Goal: Find specific page/section: Find specific page/section

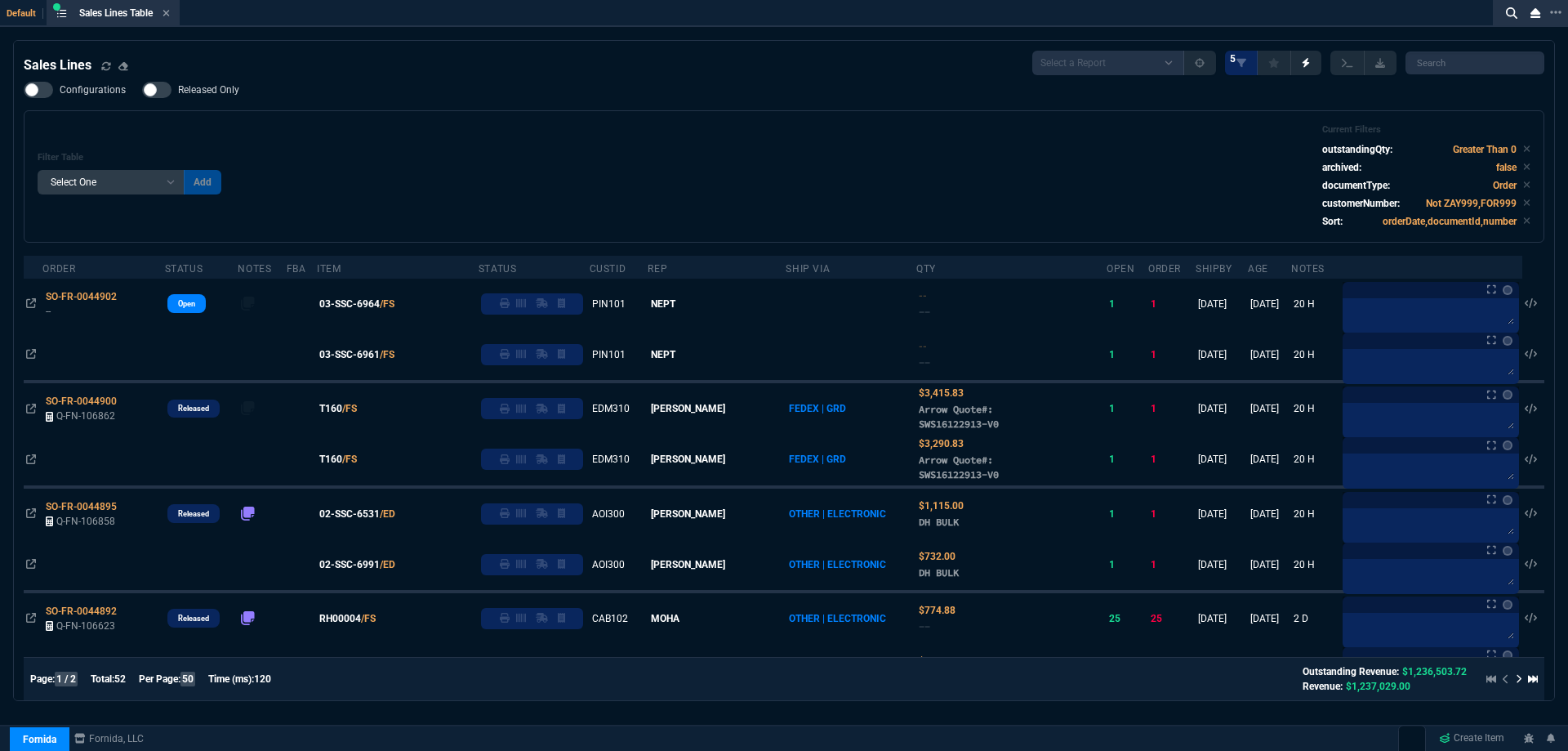
select select
click at [513, 133] on div "Filter Table Select One Add Filter () Age () ATS () Cond (itemVariantCode) Cust…" at bounding box center [784, 177] width 1493 height 105
click at [512, 128] on div "Filter Table Select One Add Filter () Age () ATS () Cond (itemVariantCode) Cust…" at bounding box center [784, 177] width 1493 height 105
click at [514, 120] on div "Filter Table Select One Add Filter () Age () ATS () Cond (itemVariantCode) Cust…" at bounding box center [784, 177] width 1521 height 133
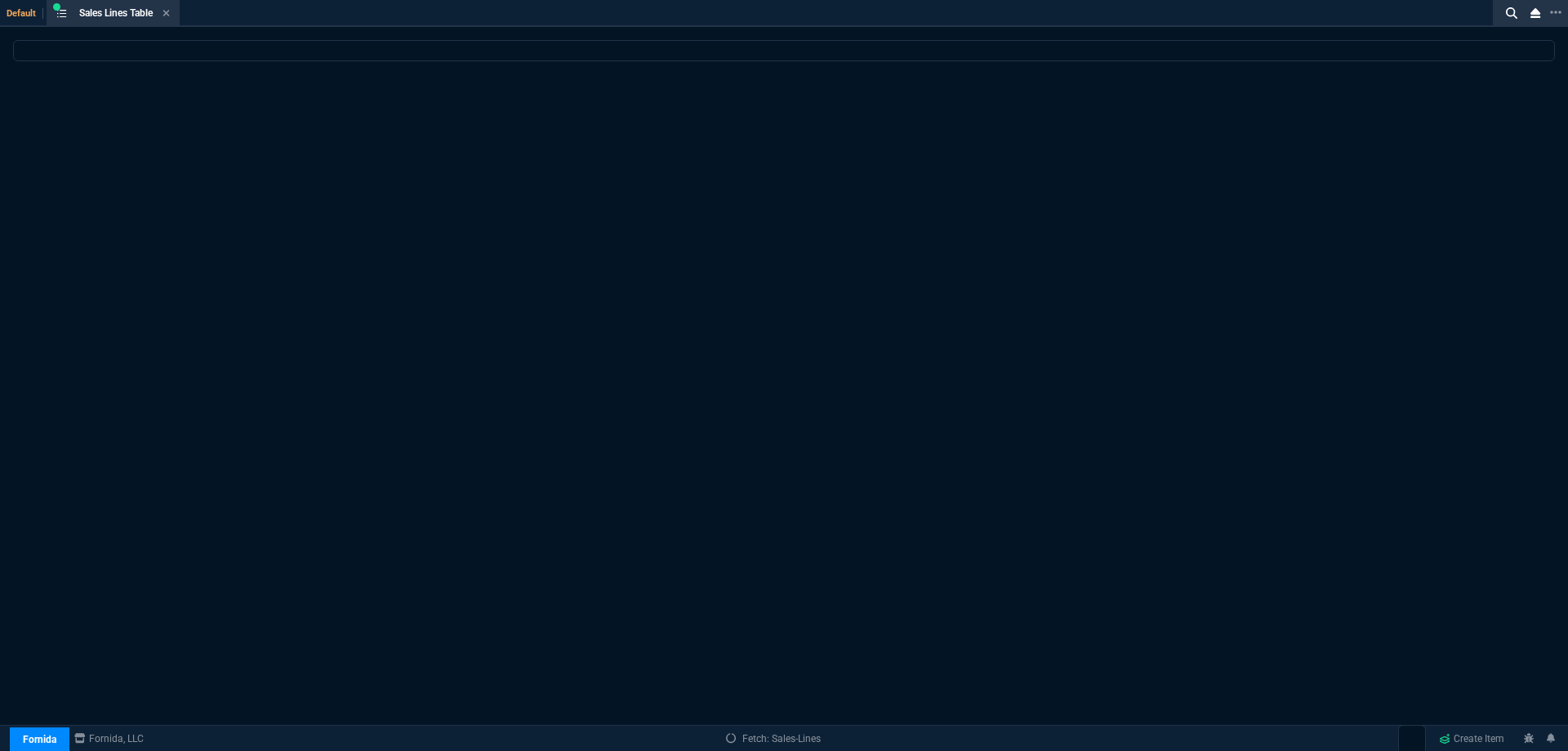
select select
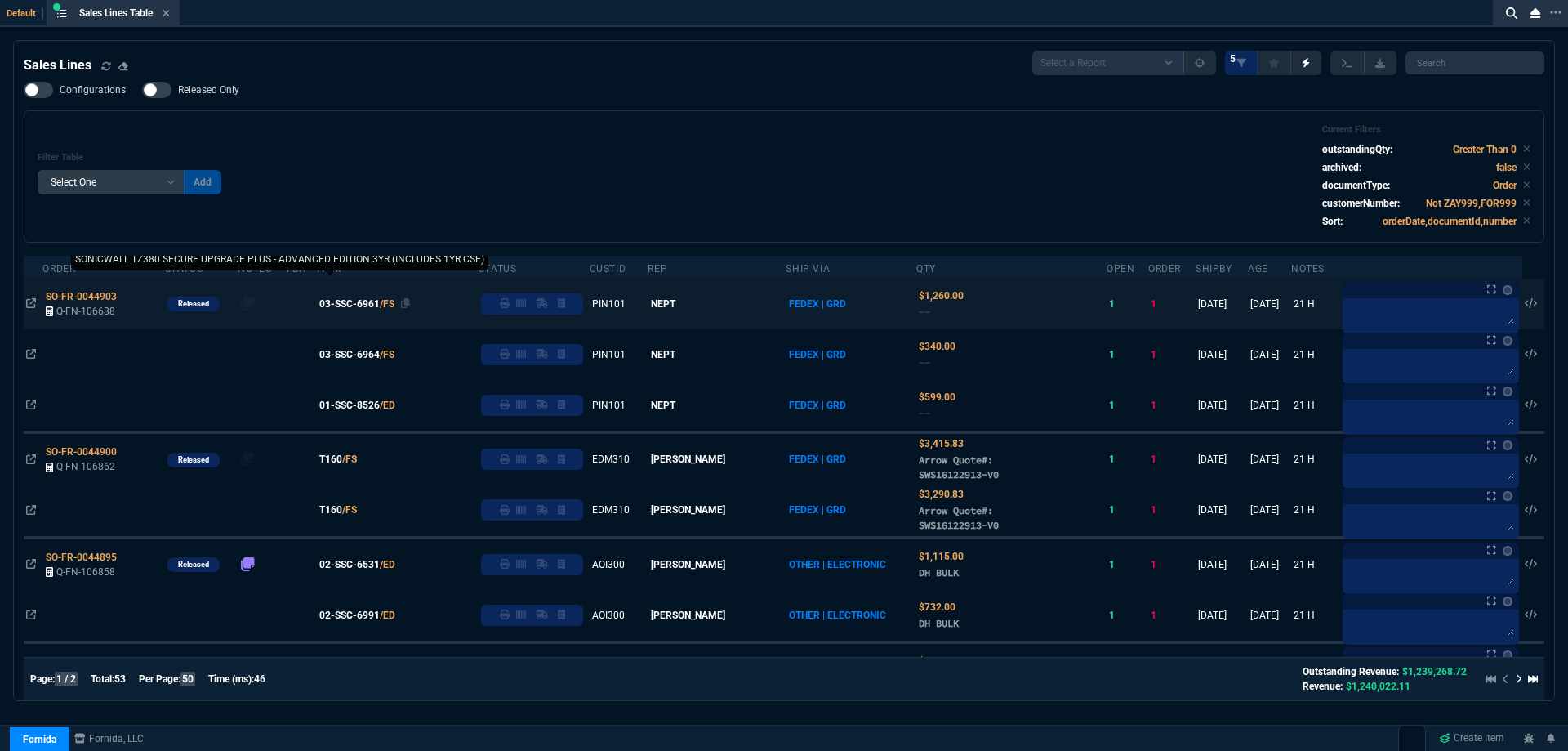
click at [372, 306] on span "03-SSC-6961" at bounding box center [350, 303] width 61 height 14
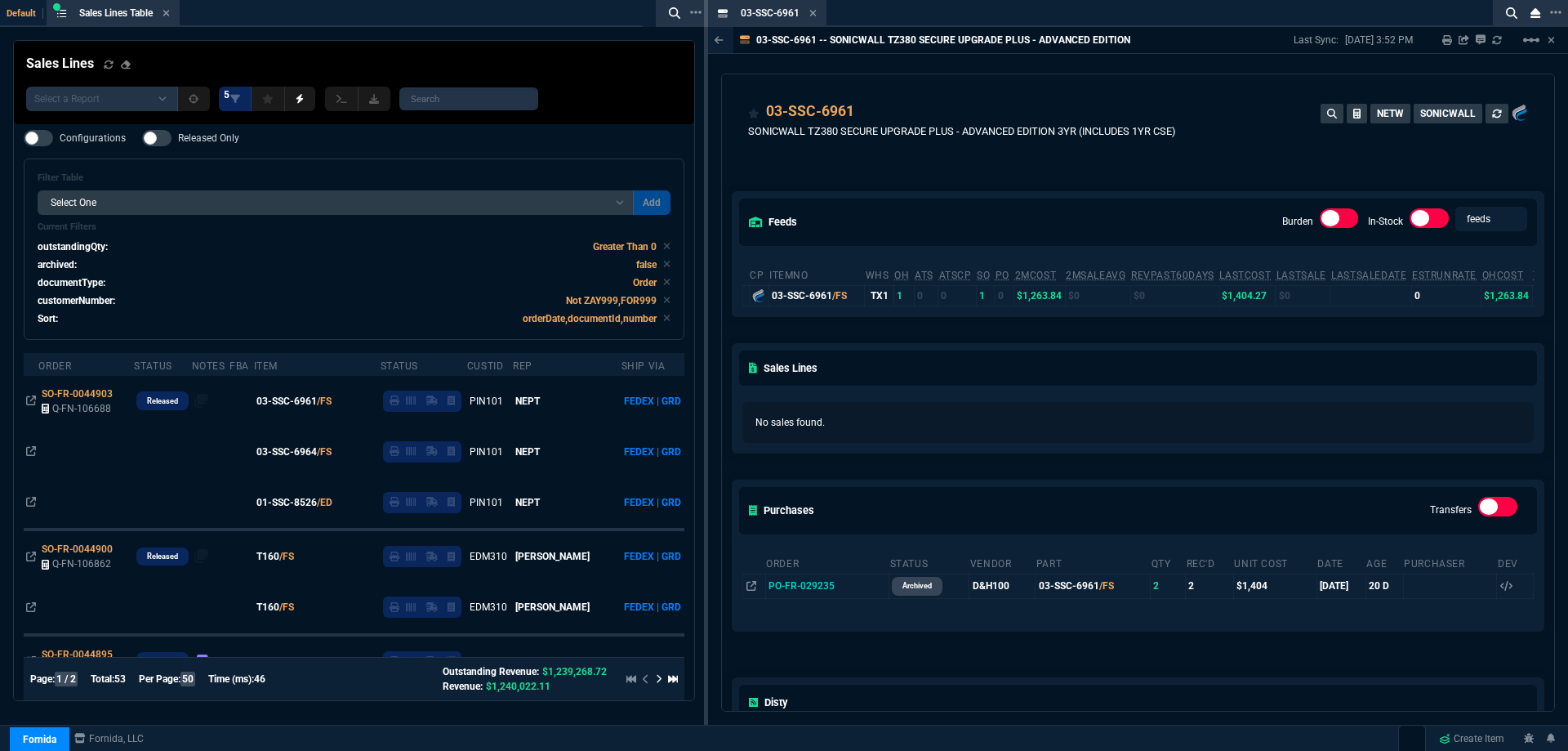
drag, startPoint x: 812, startPoint y: 13, endPoint x: 574, endPoint y: 159, distance: 279.2
click at [812, 13] on icon at bounding box center [813, 14] width 7 height 7
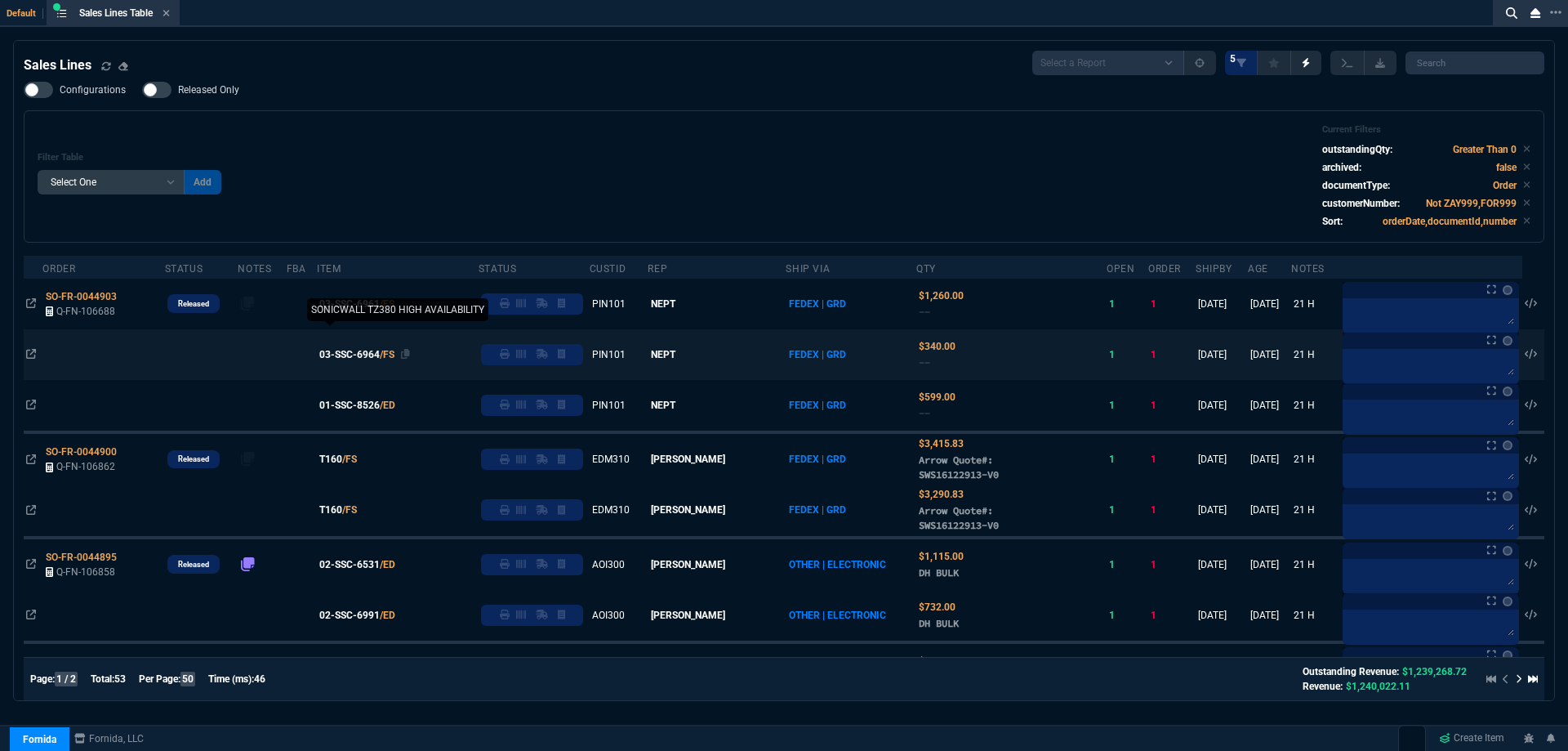
click at [380, 356] on span "03-SSC-6964" at bounding box center [350, 354] width 61 height 14
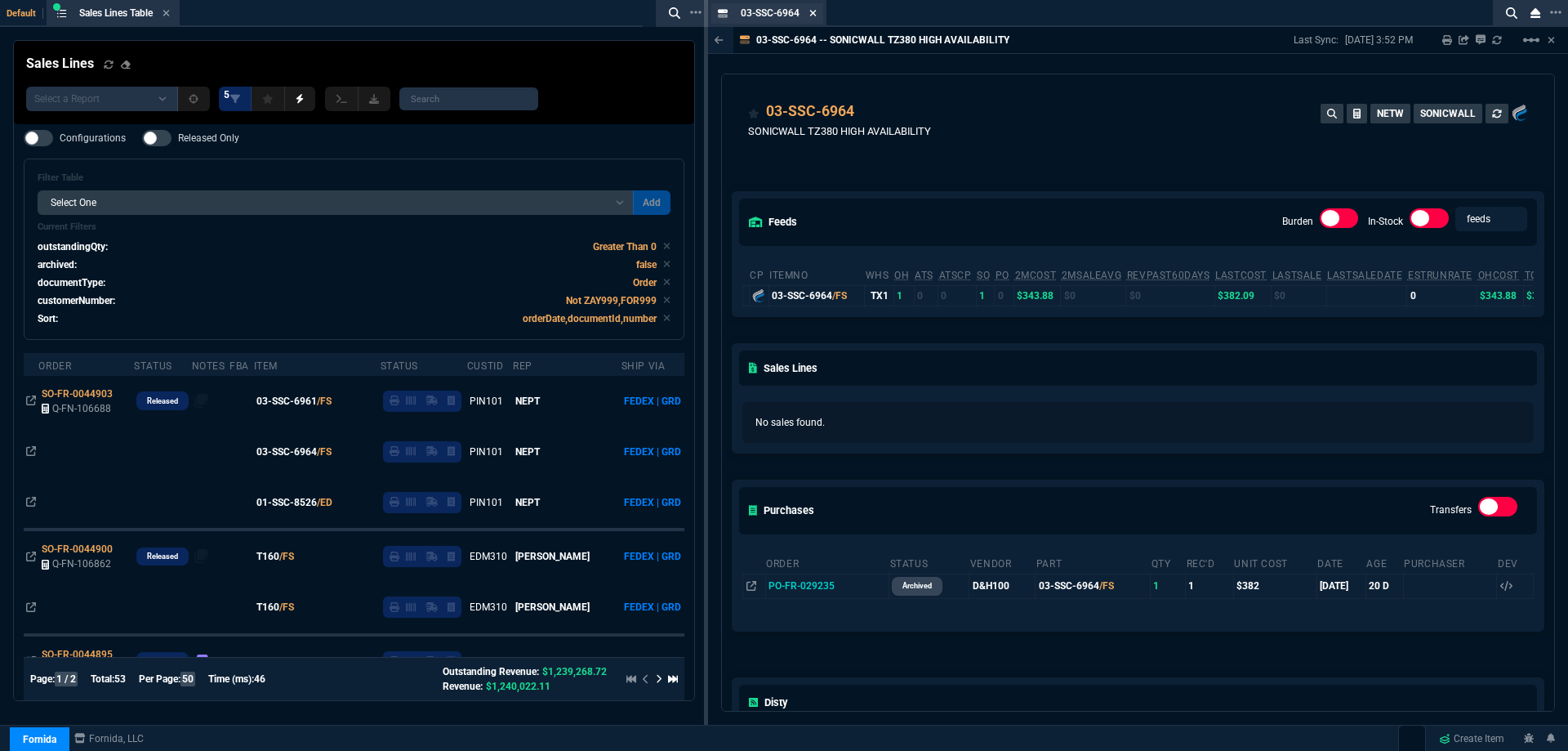
click at [812, 14] on icon at bounding box center [813, 14] width 7 height 7
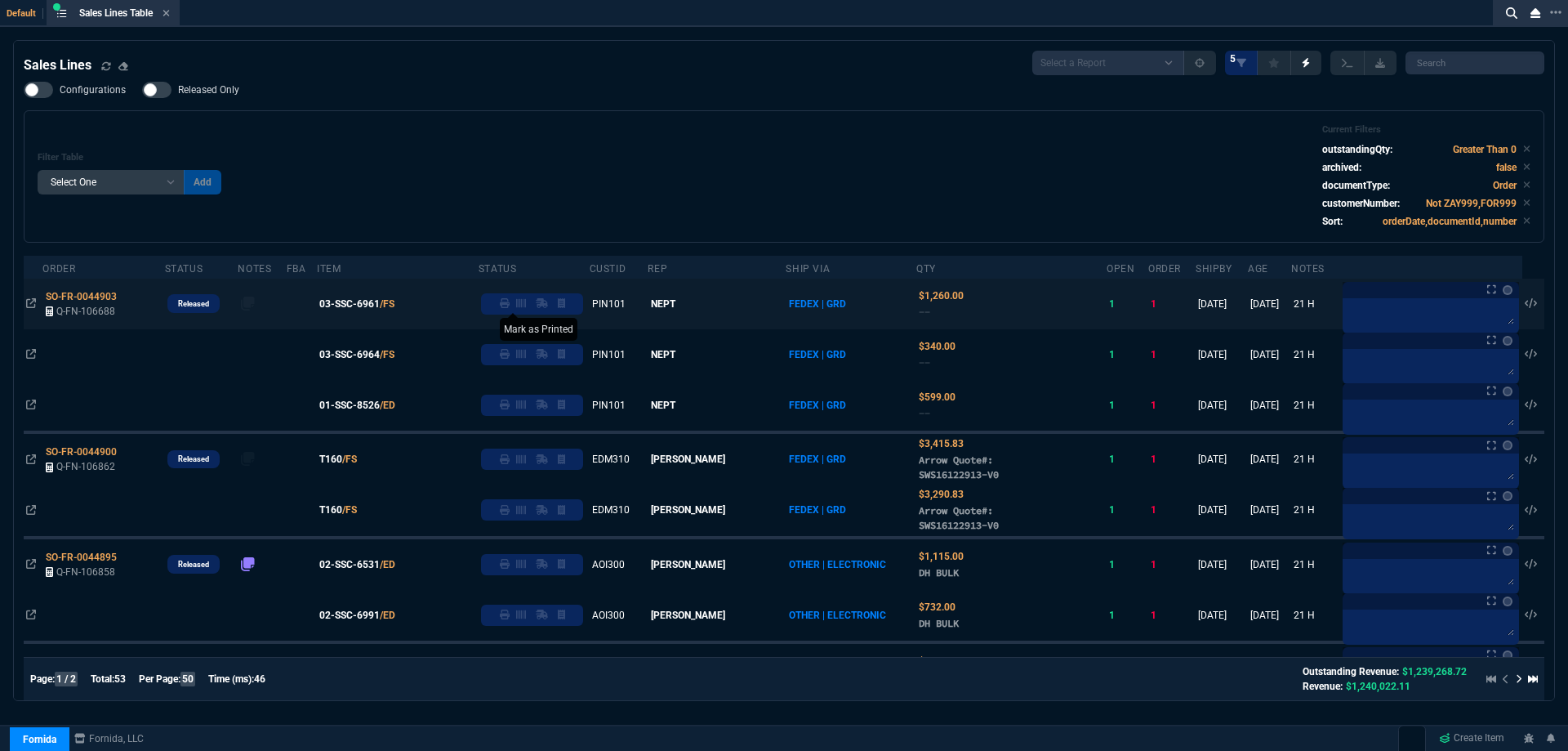
click at [509, 307] on icon at bounding box center [505, 303] width 10 height 10
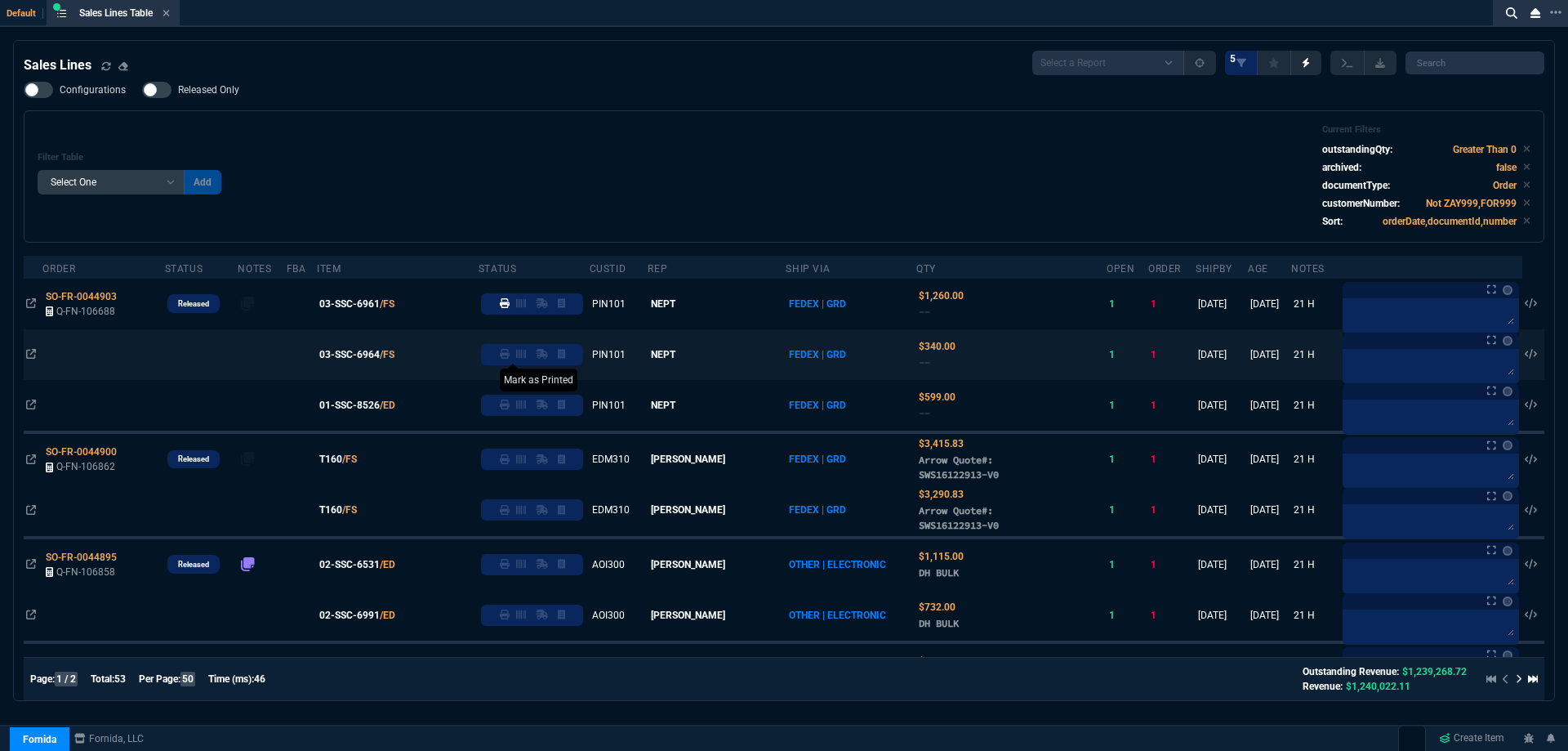
click at [509, 354] on icon at bounding box center [505, 354] width 10 height 10
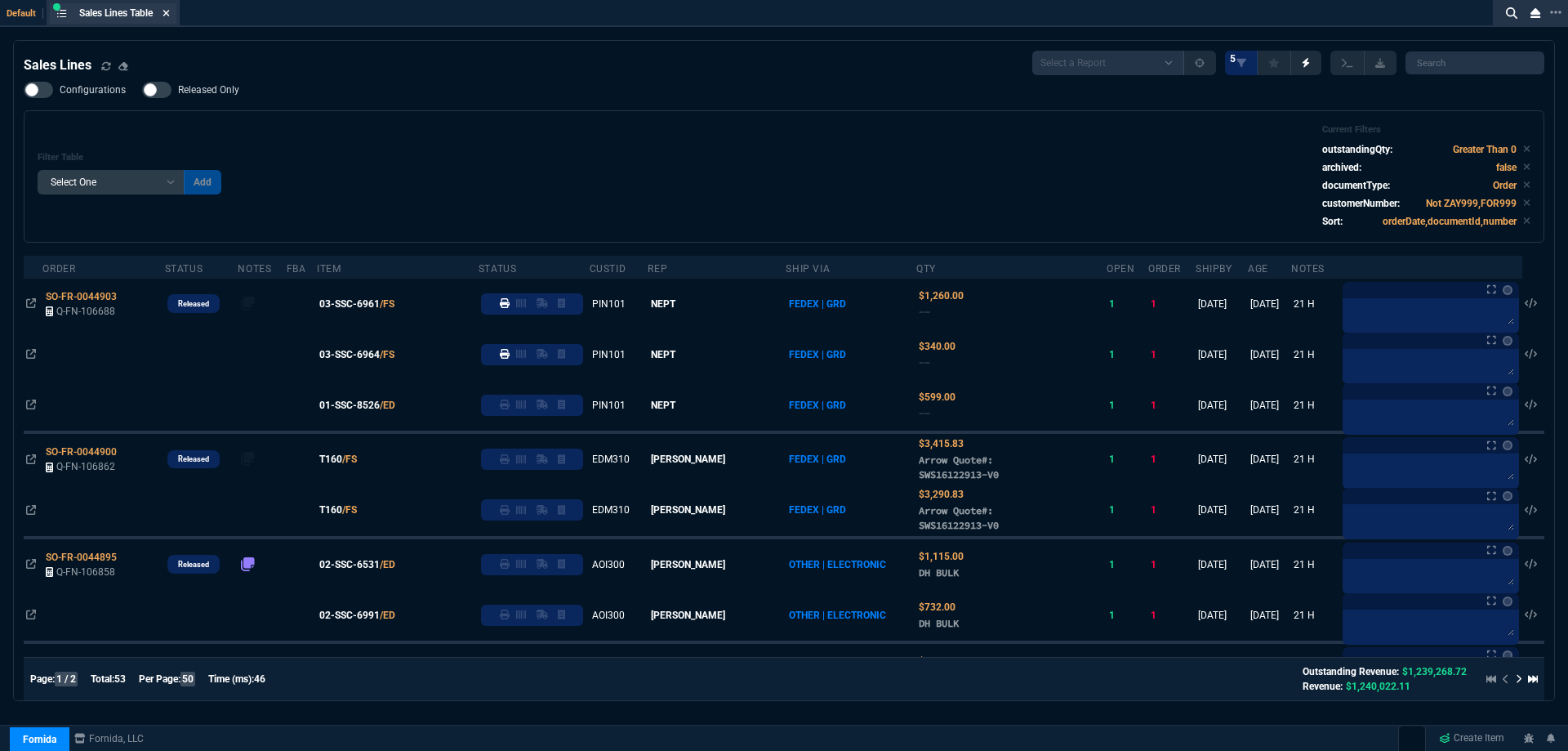
click at [170, 12] on icon at bounding box center [166, 14] width 7 height 7
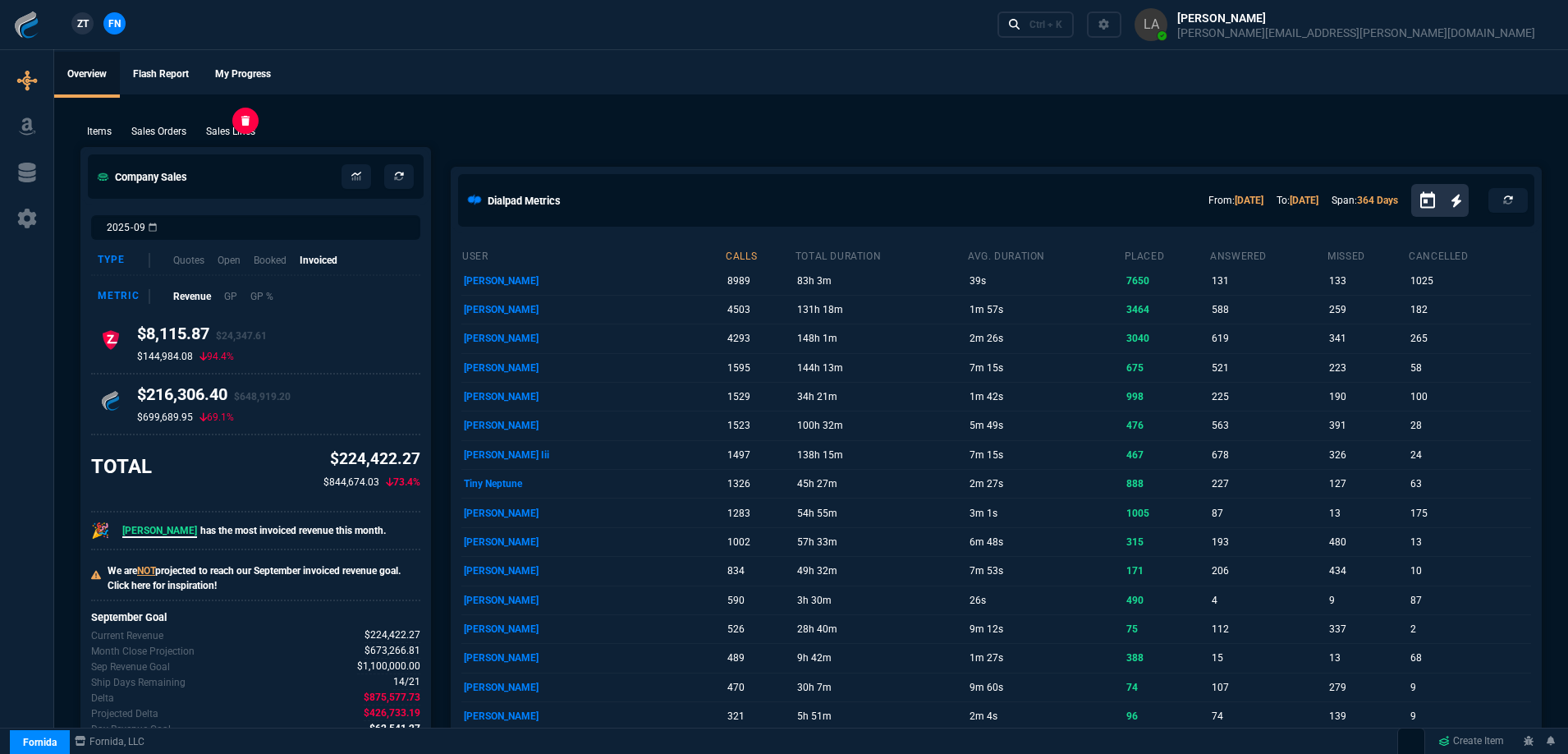
click at [229, 132] on p "Sales Lines" at bounding box center [231, 131] width 49 height 14
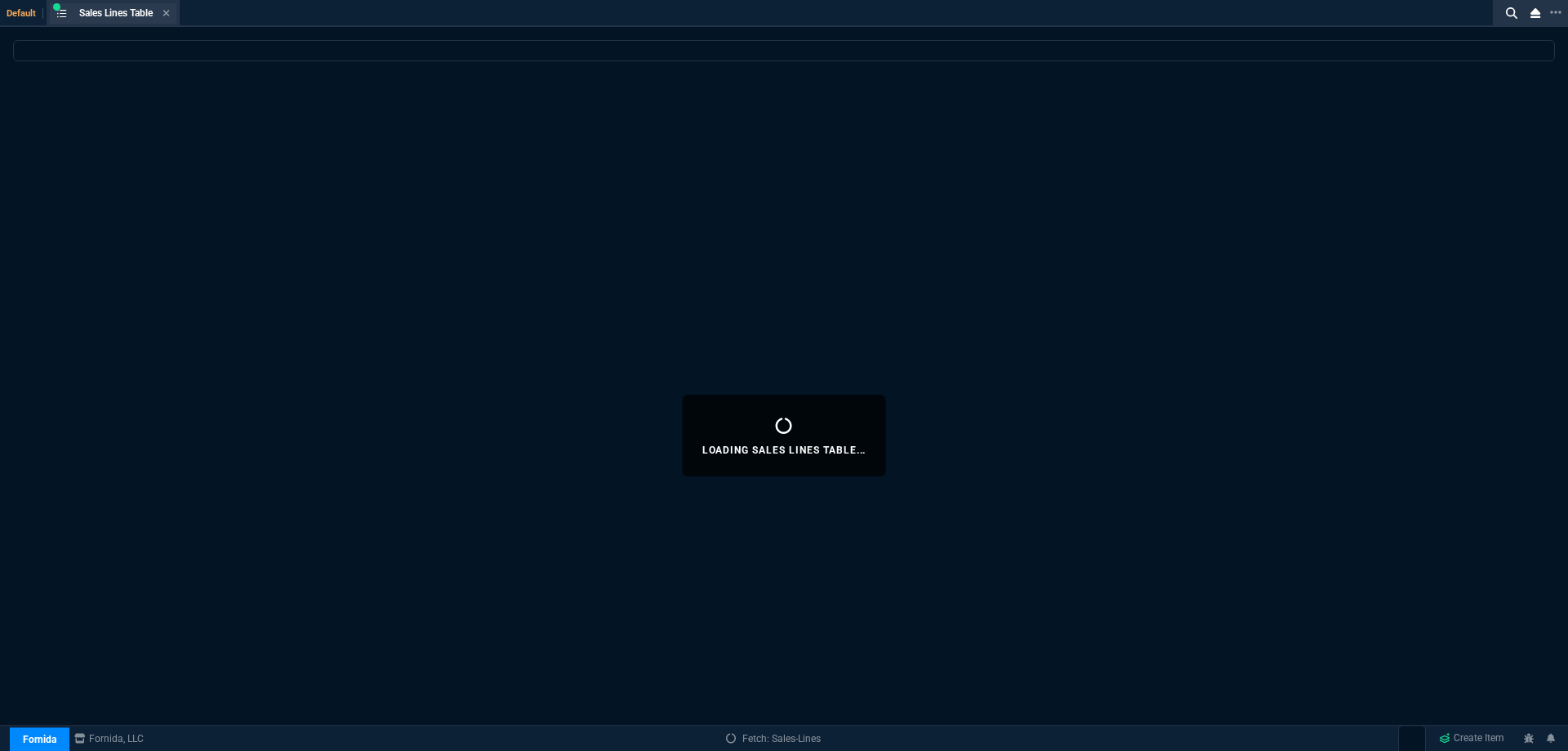
select select
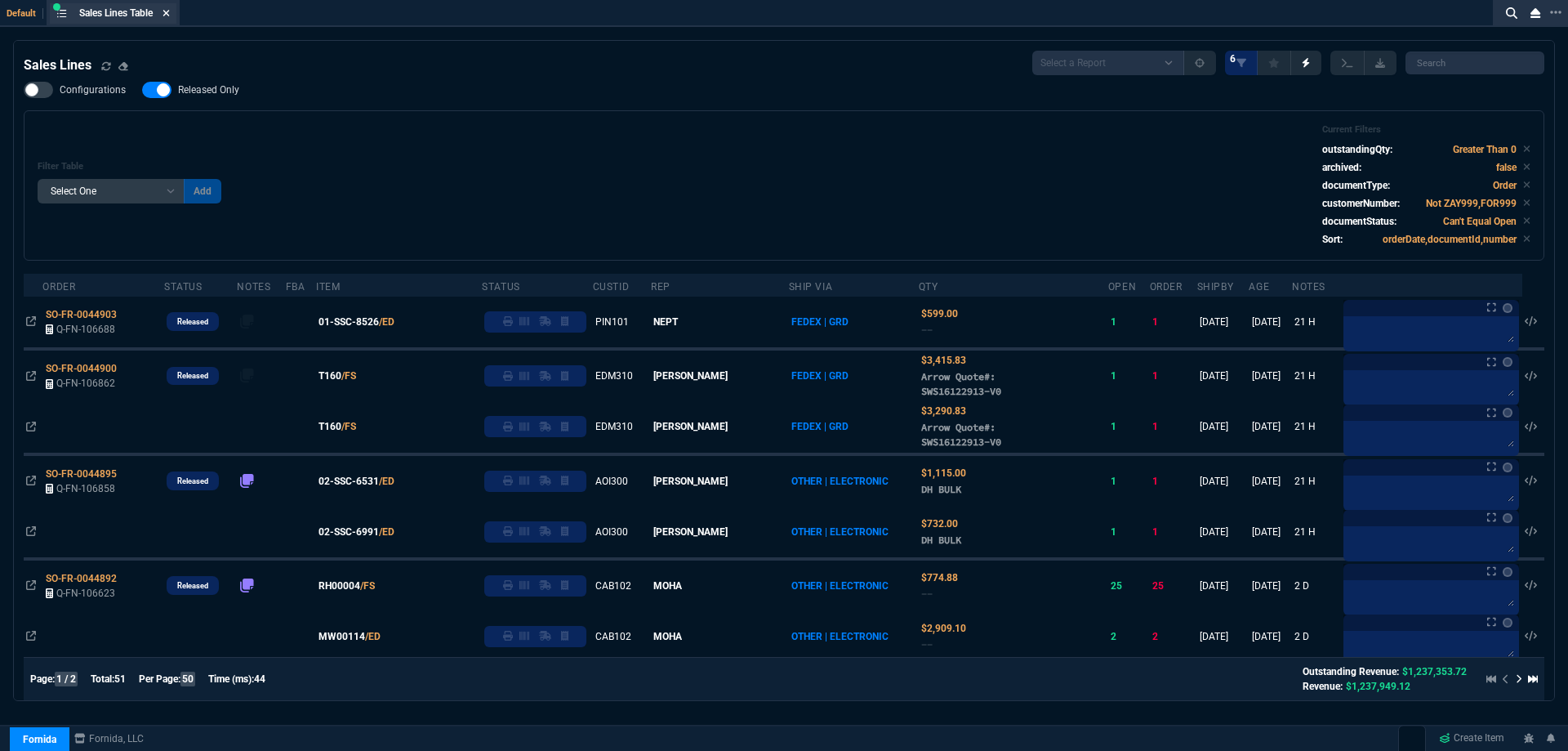
click at [174, 13] on div "Sales Lines Table Sales Line" at bounding box center [113, 14] width 127 height 20
click at [170, 13] on icon at bounding box center [166, 14] width 7 height 7
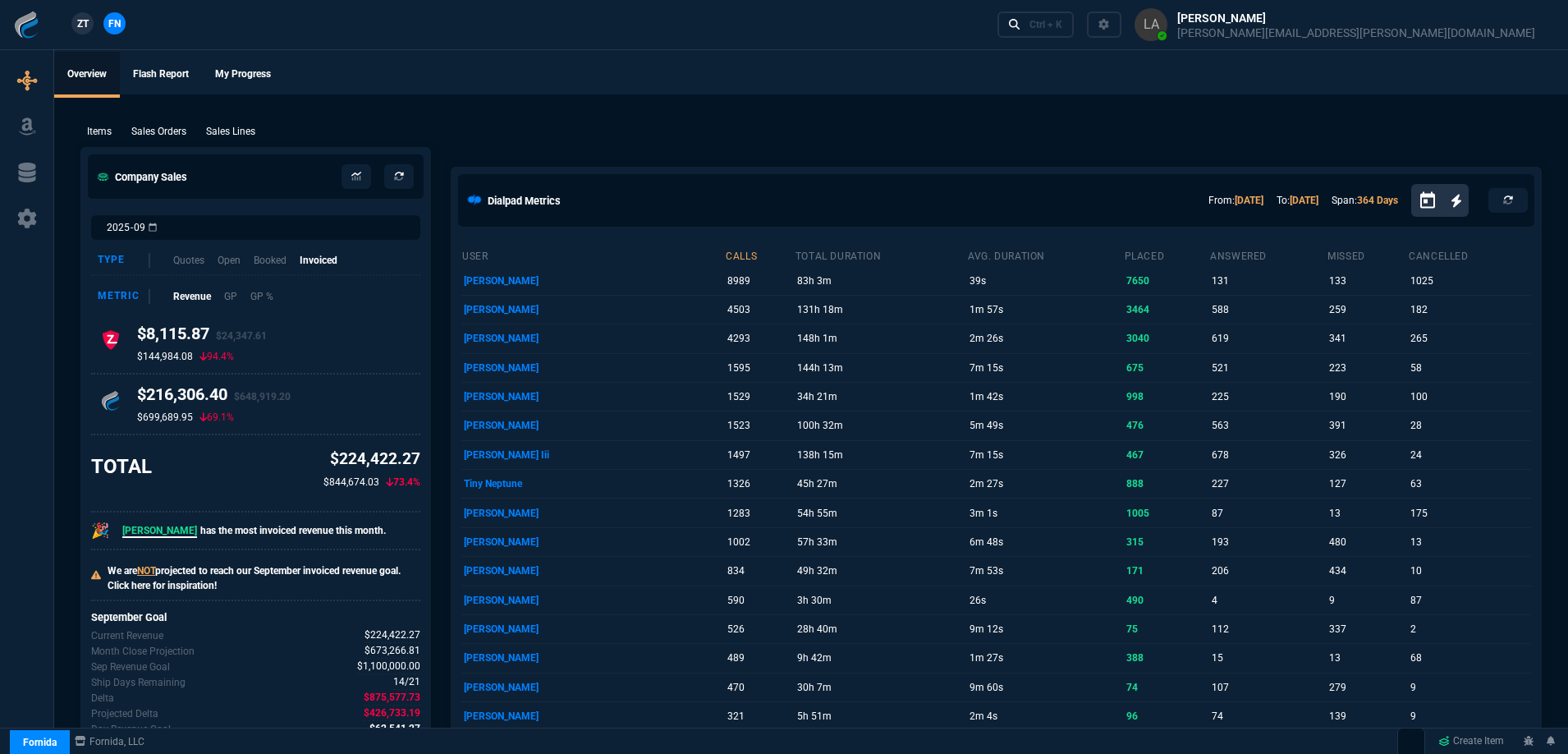
click at [81, 25] on span "ZT" at bounding box center [83, 23] width 12 height 14
click at [243, 132] on p "Sales Lines" at bounding box center [231, 131] width 49 height 14
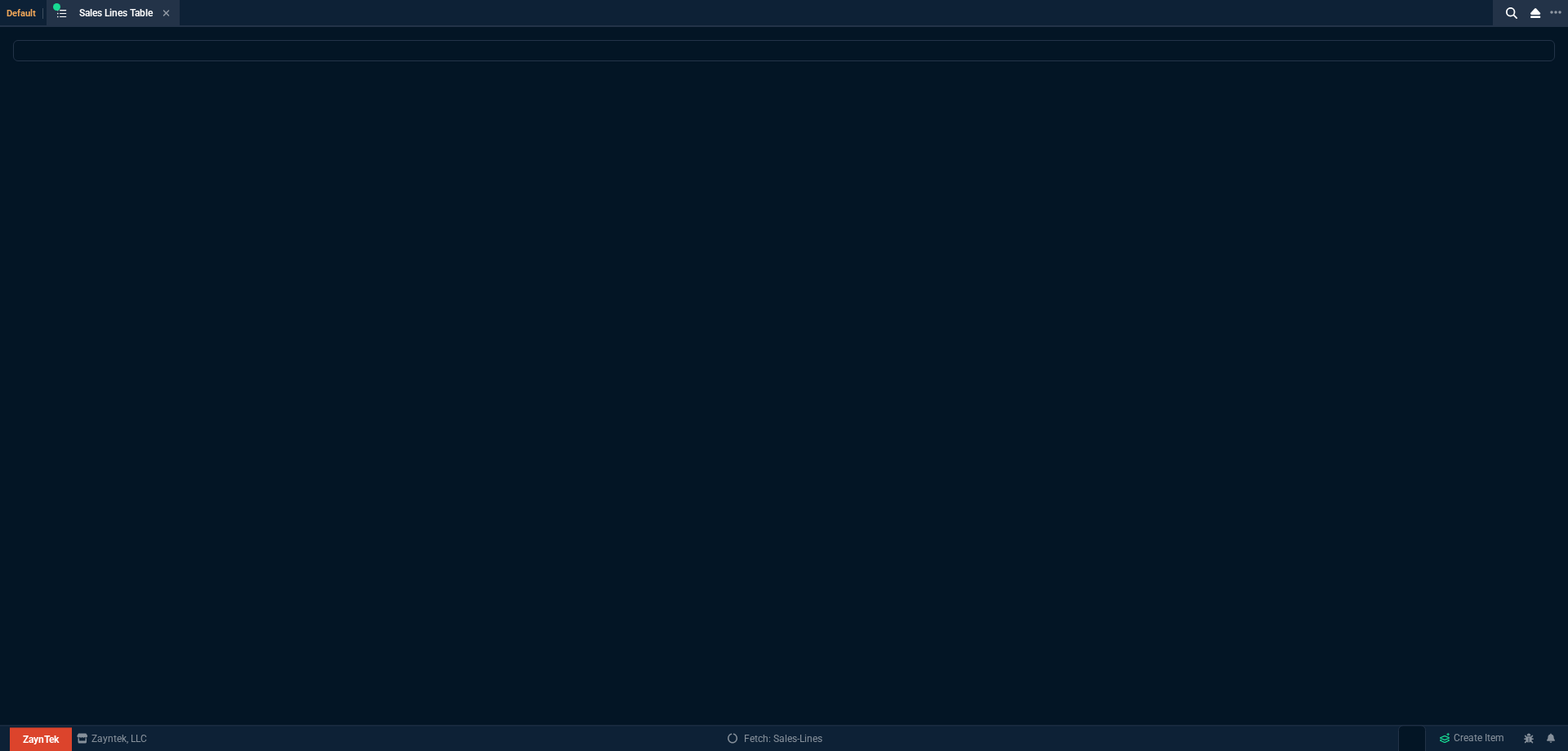
select select
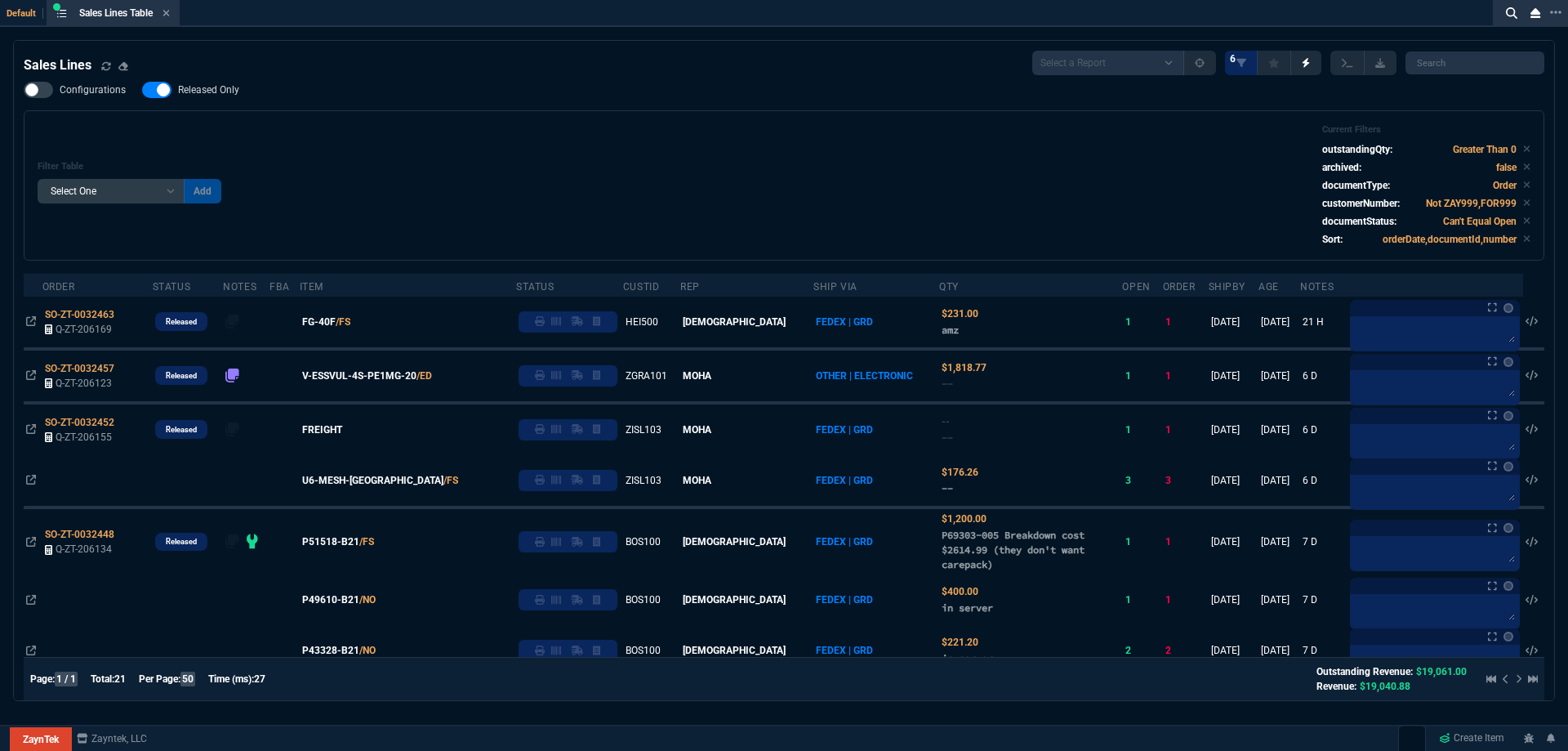
click at [221, 95] on span "Released Only" at bounding box center [209, 90] width 62 height 13
click at [142, 90] on input "Released Only" at bounding box center [141, 90] width 1 height 1
checkbox input "false"
click at [466, 125] on div "Filter Table Select One Add Filter () Age () ATS () Cond (itemVariantCode) Cust…" at bounding box center [784, 185] width 1493 height 122
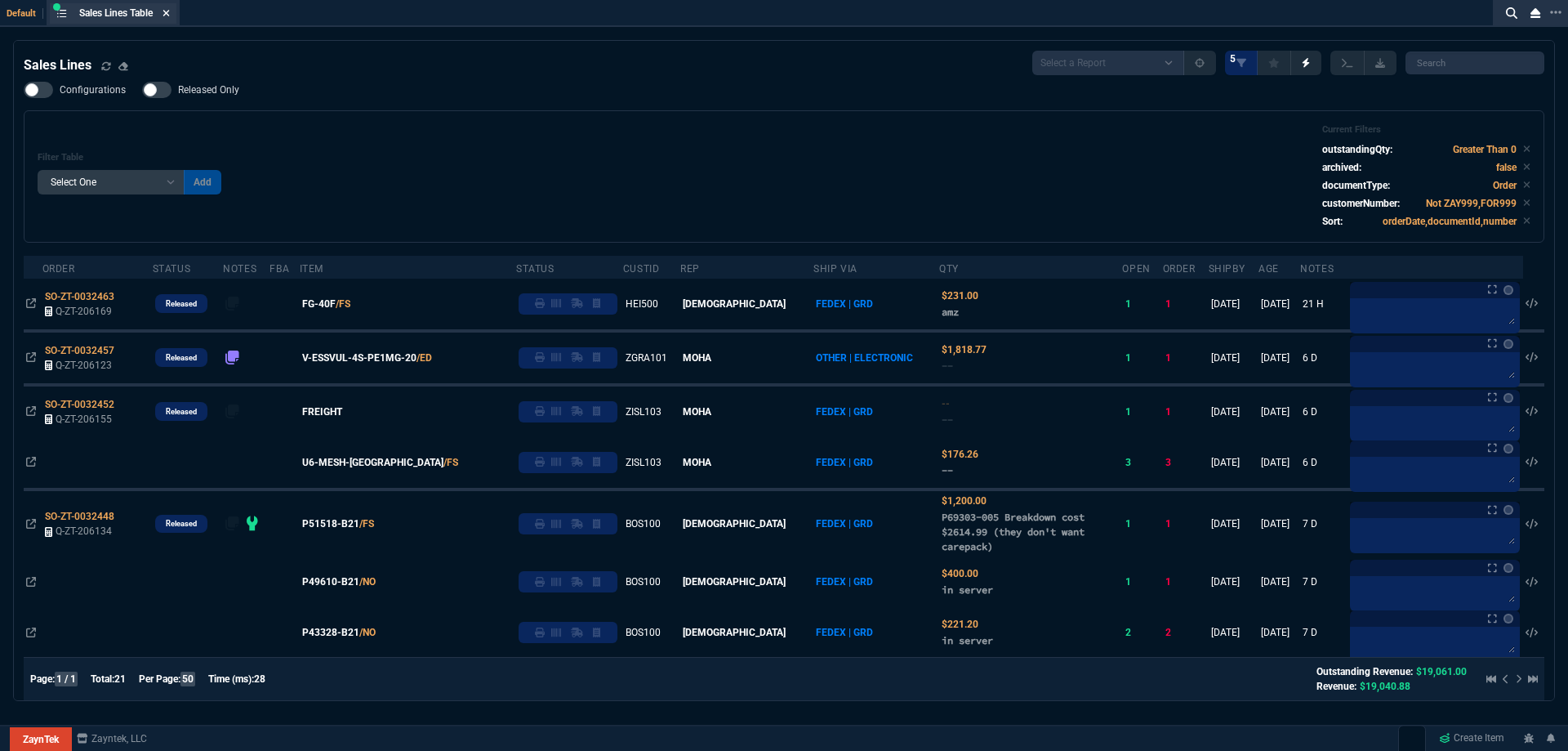
click at [169, 14] on icon at bounding box center [166, 14] width 7 height 7
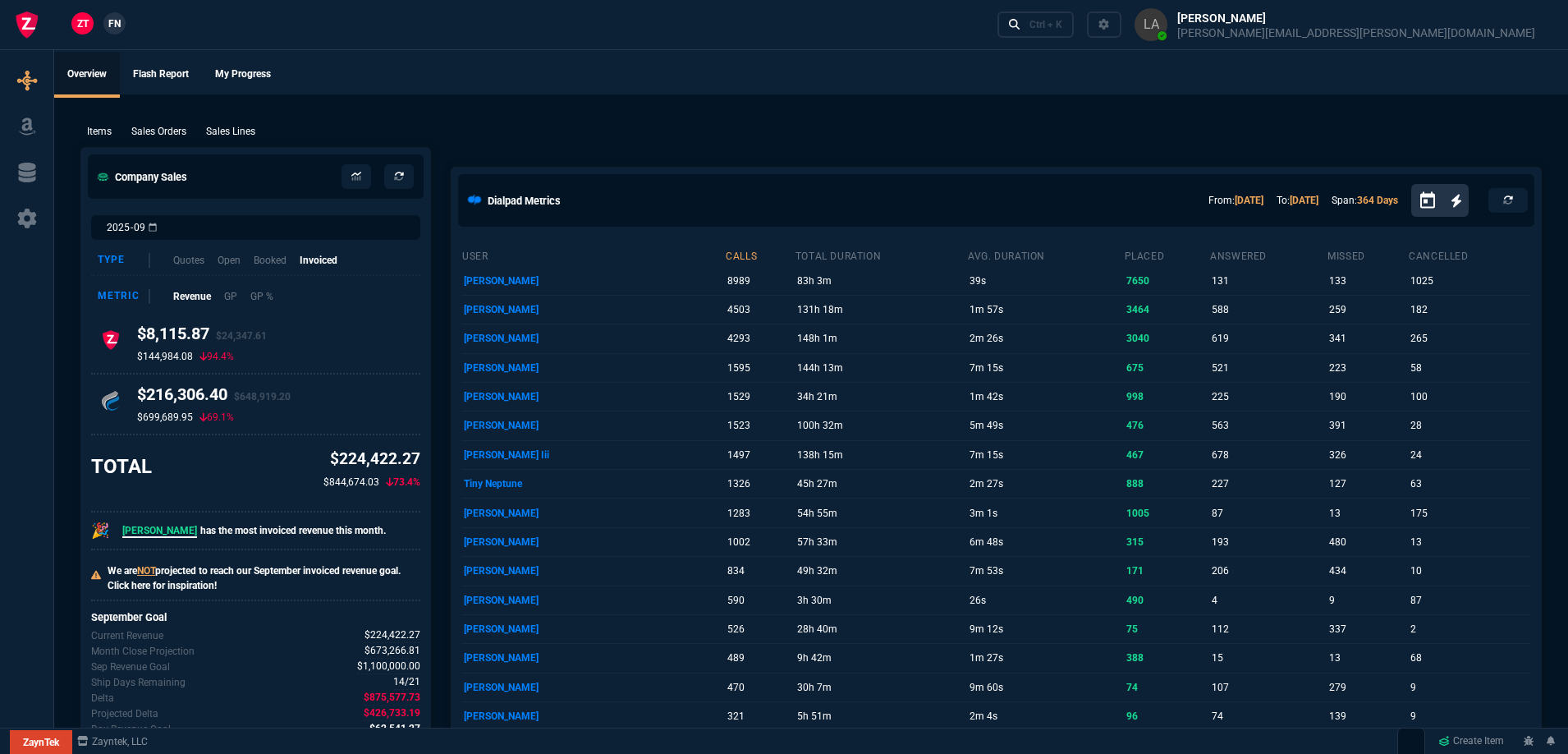
click at [116, 23] on span "FN" at bounding box center [115, 23] width 13 height 14
click at [233, 132] on p "Sales Lines" at bounding box center [231, 131] width 49 height 14
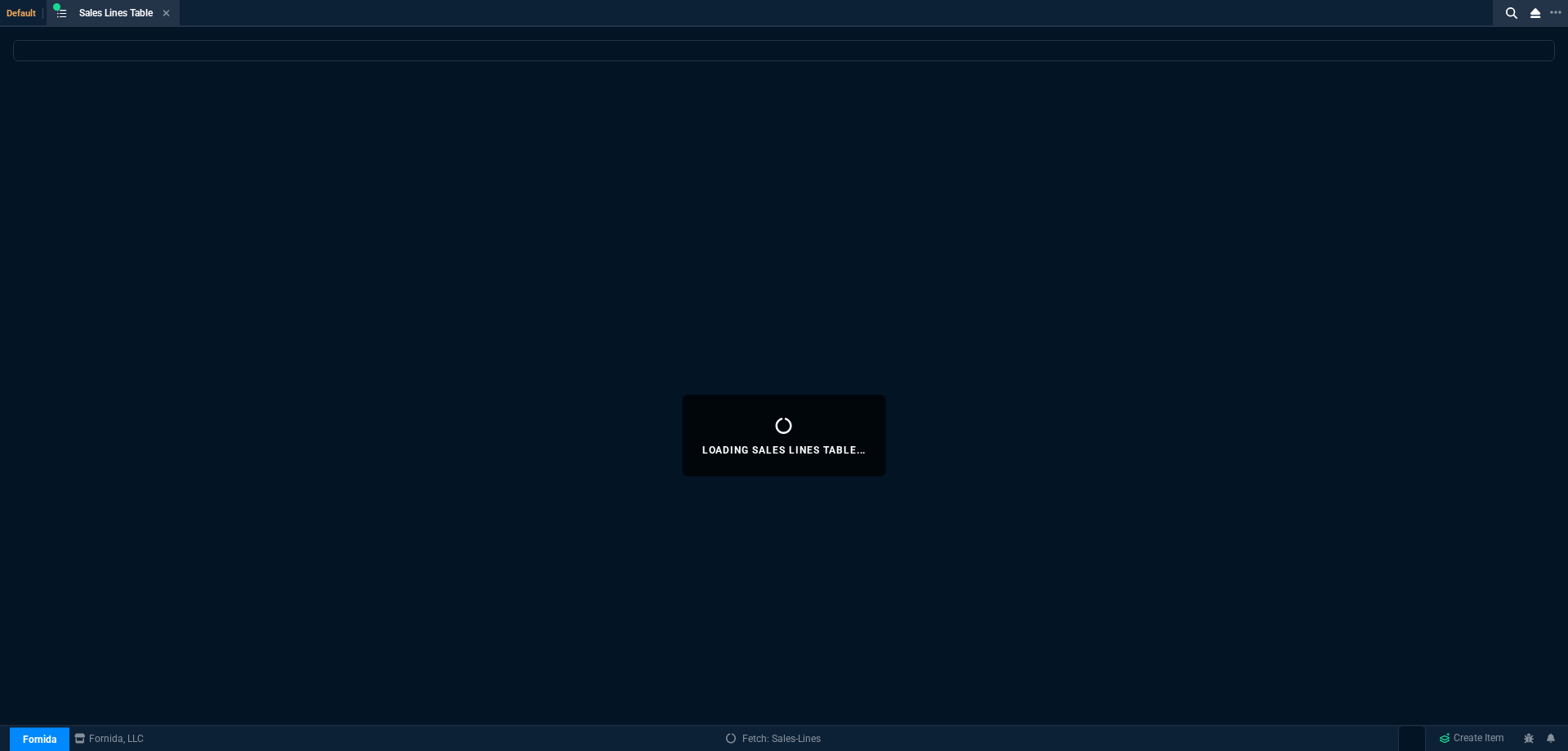
select select
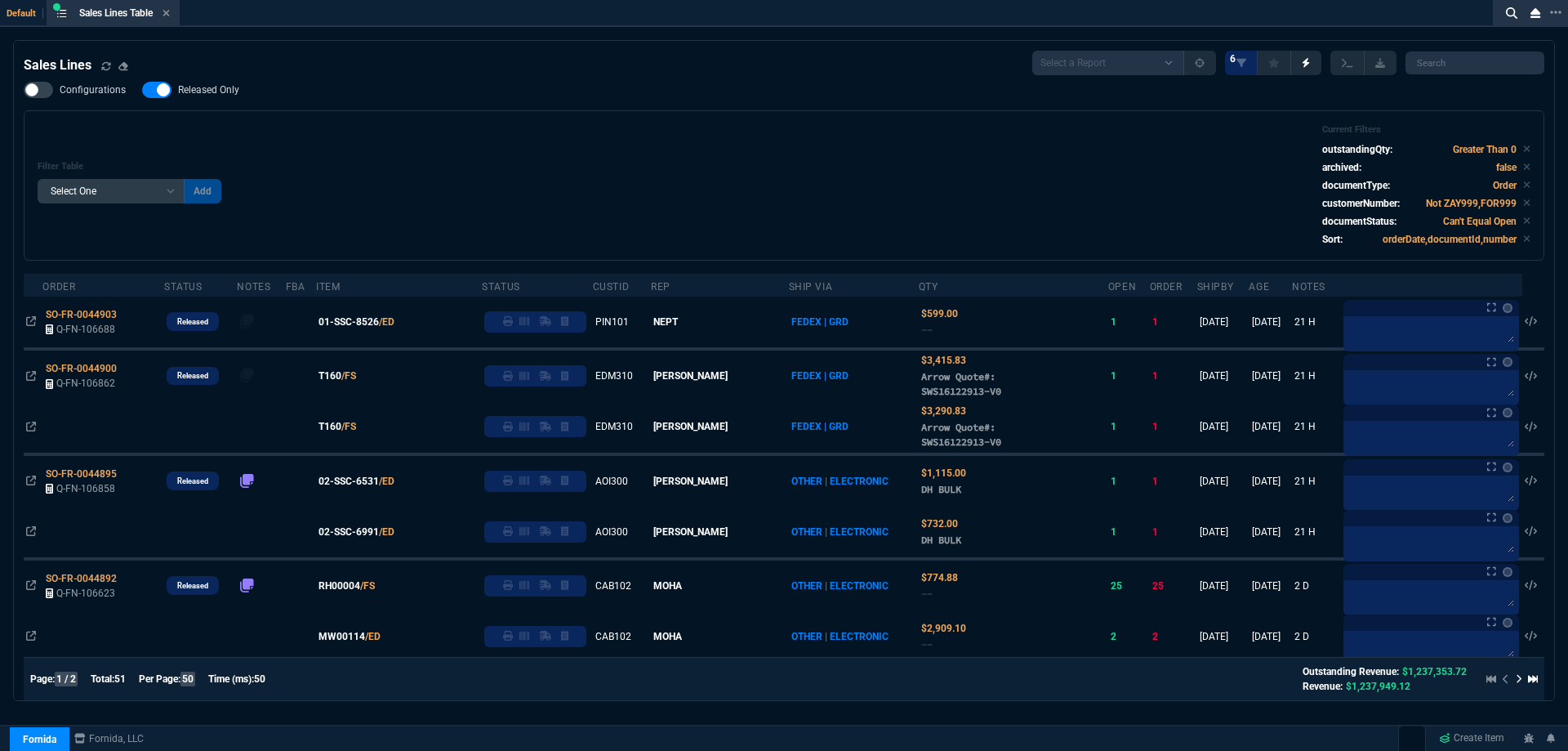
click at [214, 95] on span "Released Only" at bounding box center [209, 90] width 62 height 13
click at [142, 90] on input "Released Only" at bounding box center [141, 90] width 1 height 1
click at [471, 156] on div "Filter Table Select One Add Filter () Age () ATS () Cond (itemVariantCode) Cust…" at bounding box center [784, 185] width 1493 height 122
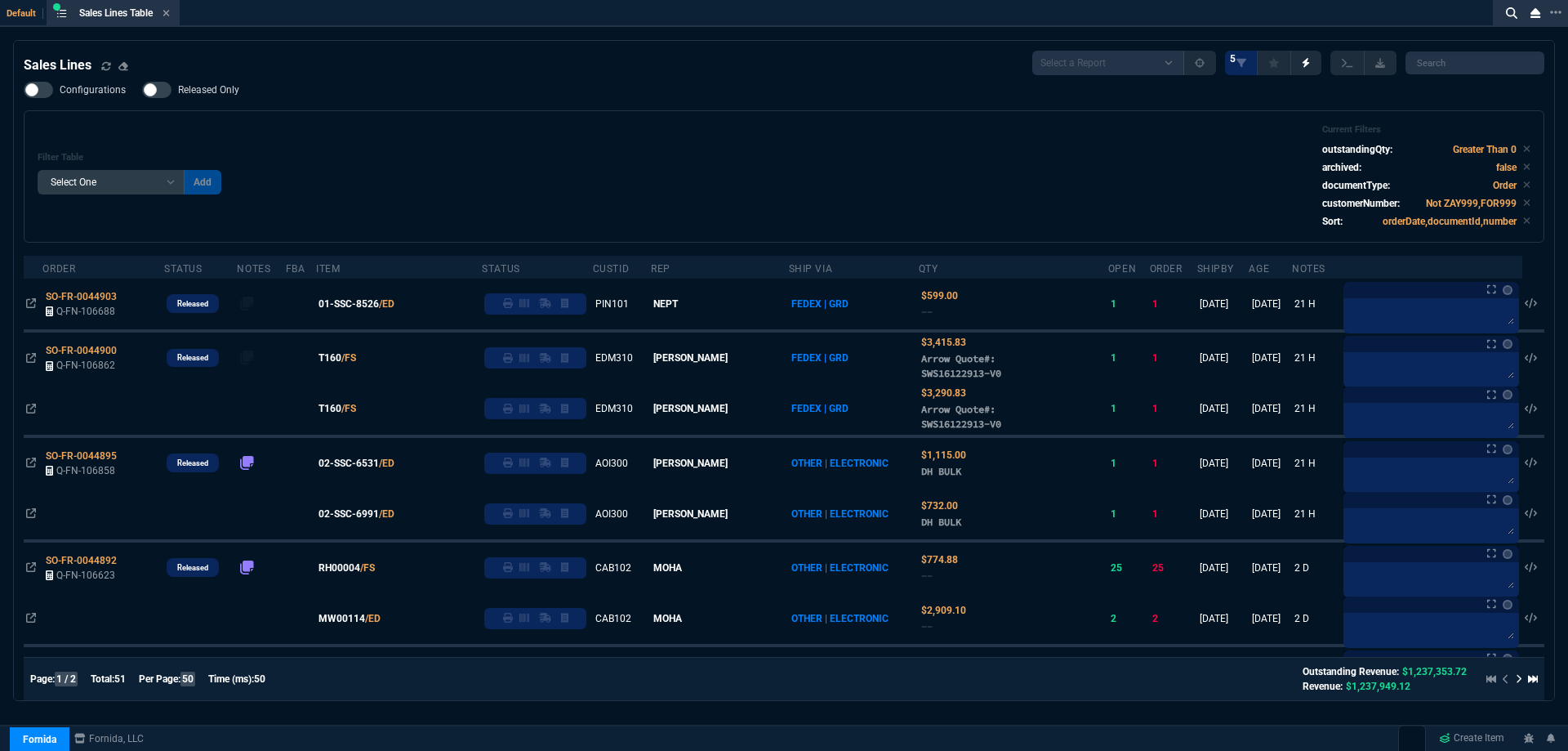
click at [199, 86] on span "Released Only" at bounding box center [209, 90] width 62 height 13
click at [142, 90] on input "Released Only" at bounding box center [141, 90] width 1 height 1
click at [545, 114] on div "Filter Table Select One Add Filter () Age () ATS () Cond (itemVariantCode) Cust…" at bounding box center [784, 177] width 1521 height 133
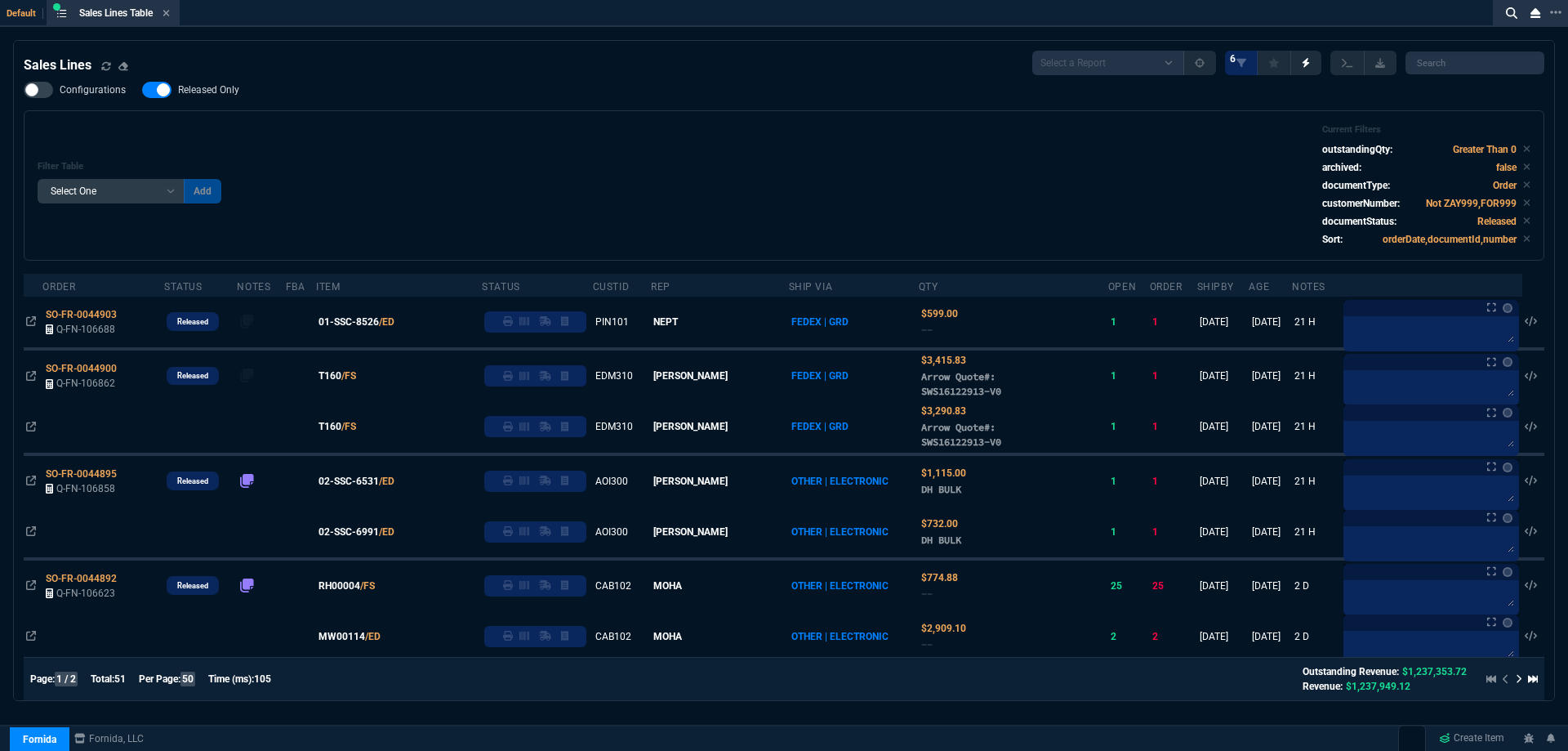
click at [209, 95] on span "Released Only" at bounding box center [209, 90] width 62 height 13
click at [142, 90] on input "Released Only" at bounding box center [141, 90] width 1 height 1
checkbox input "false"
click at [500, 112] on div "Filter Table Select One Add Filter () Age () ATS () Cond (itemVariantCode) Cust…" at bounding box center [784, 186] width 1521 height 150
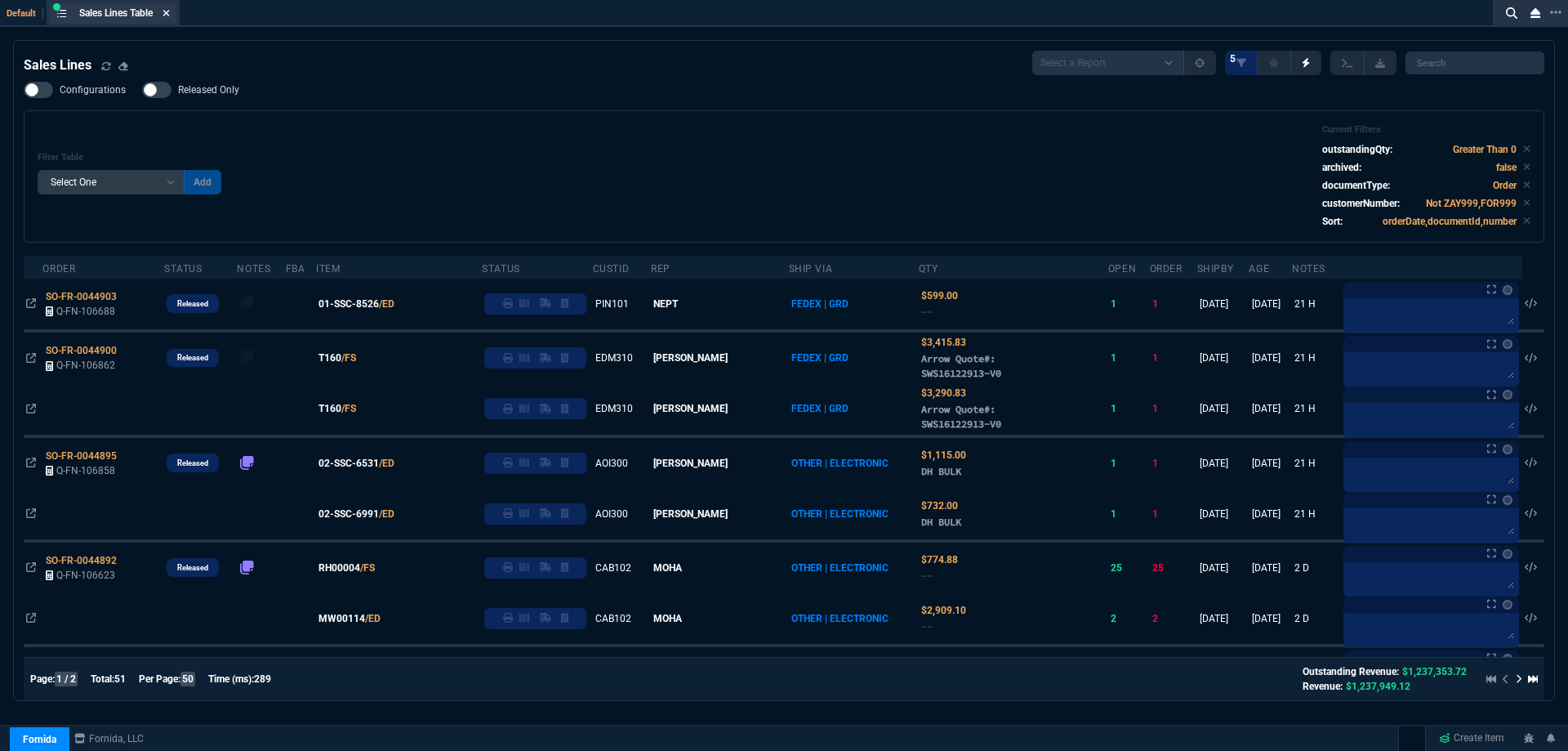
click at [170, 13] on icon at bounding box center [165, 14] width 8 height 10
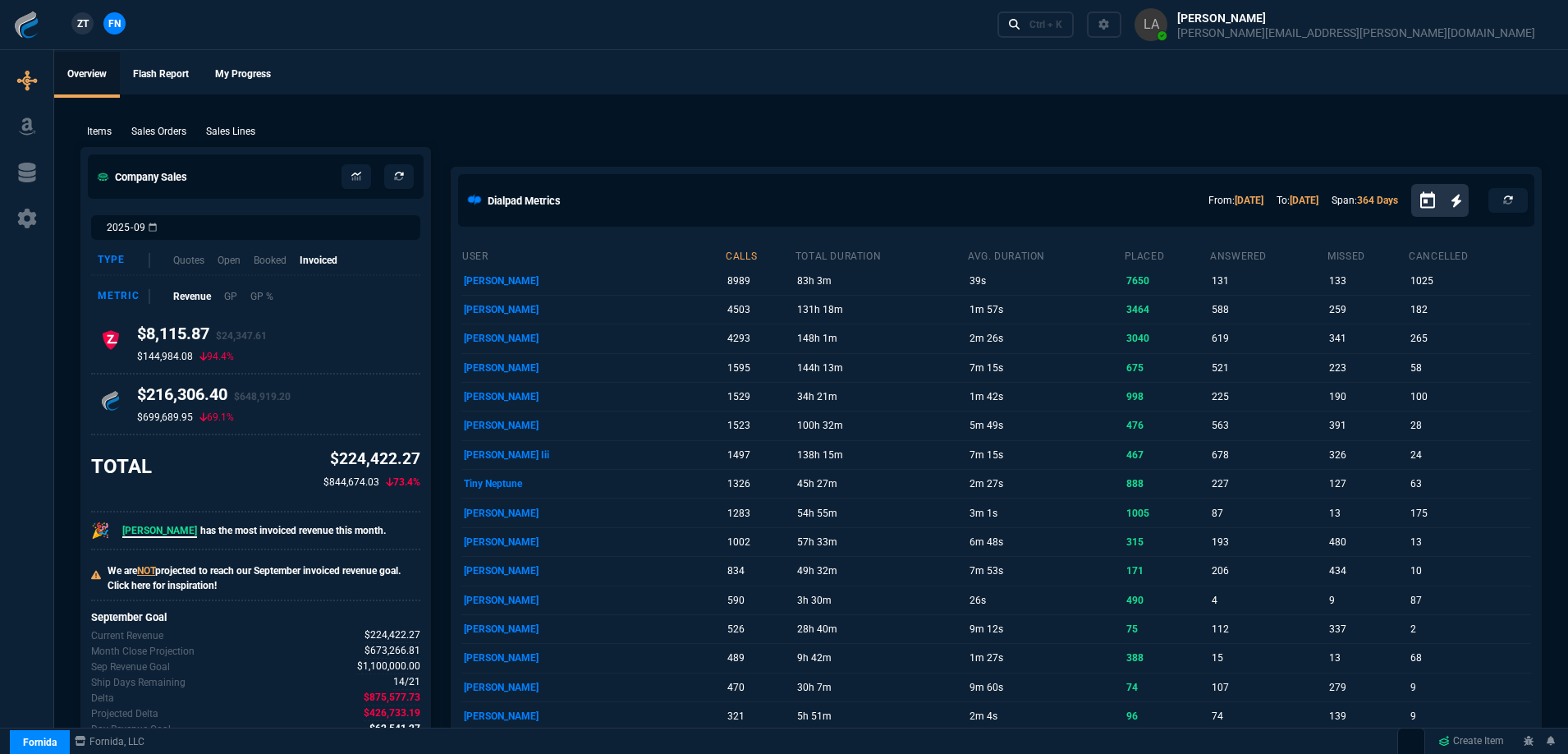
click at [85, 24] on span "ZT" at bounding box center [83, 23] width 12 height 14
click at [235, 129] on p "Sales Lines" at bounding box center [231, 131] width 49 height 14
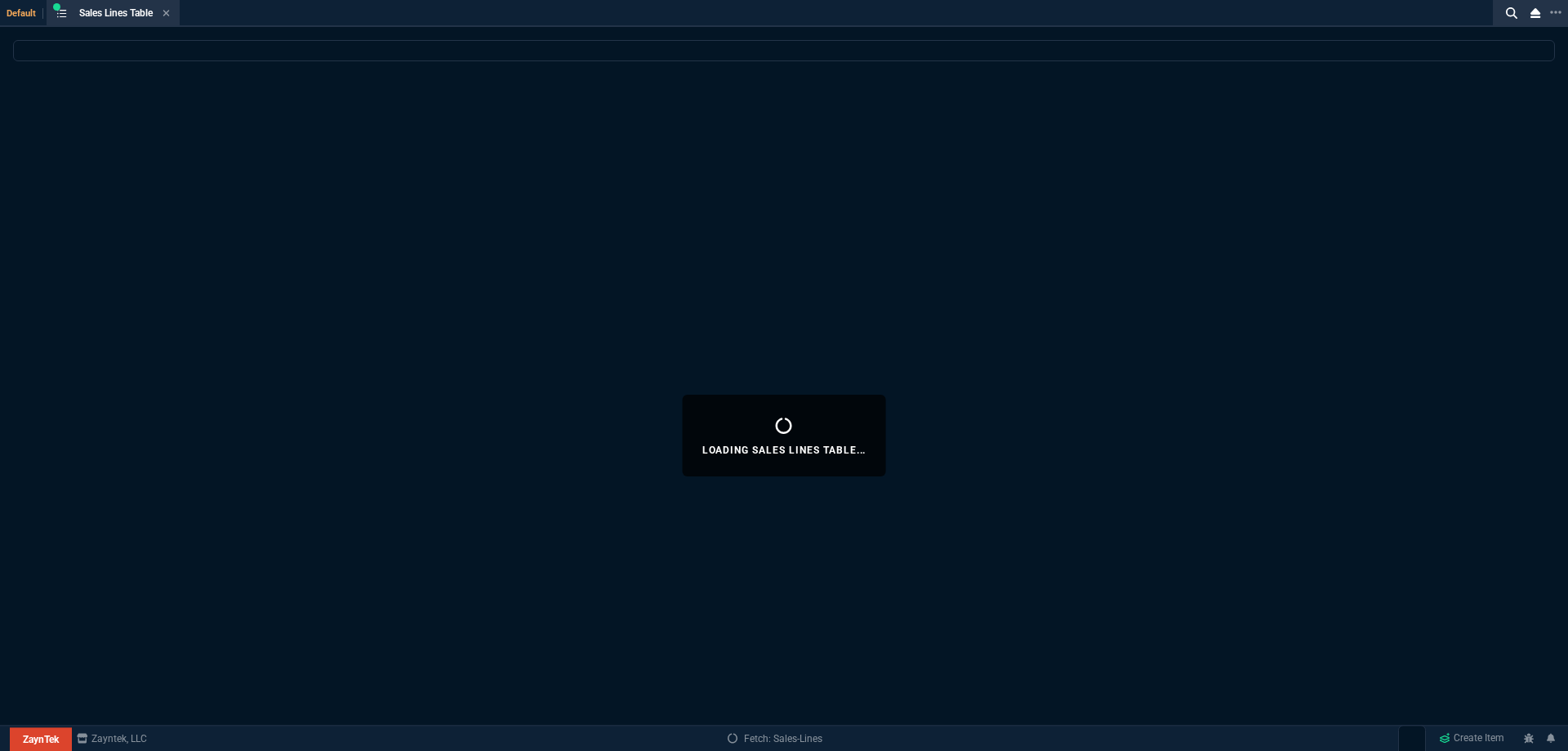
select select
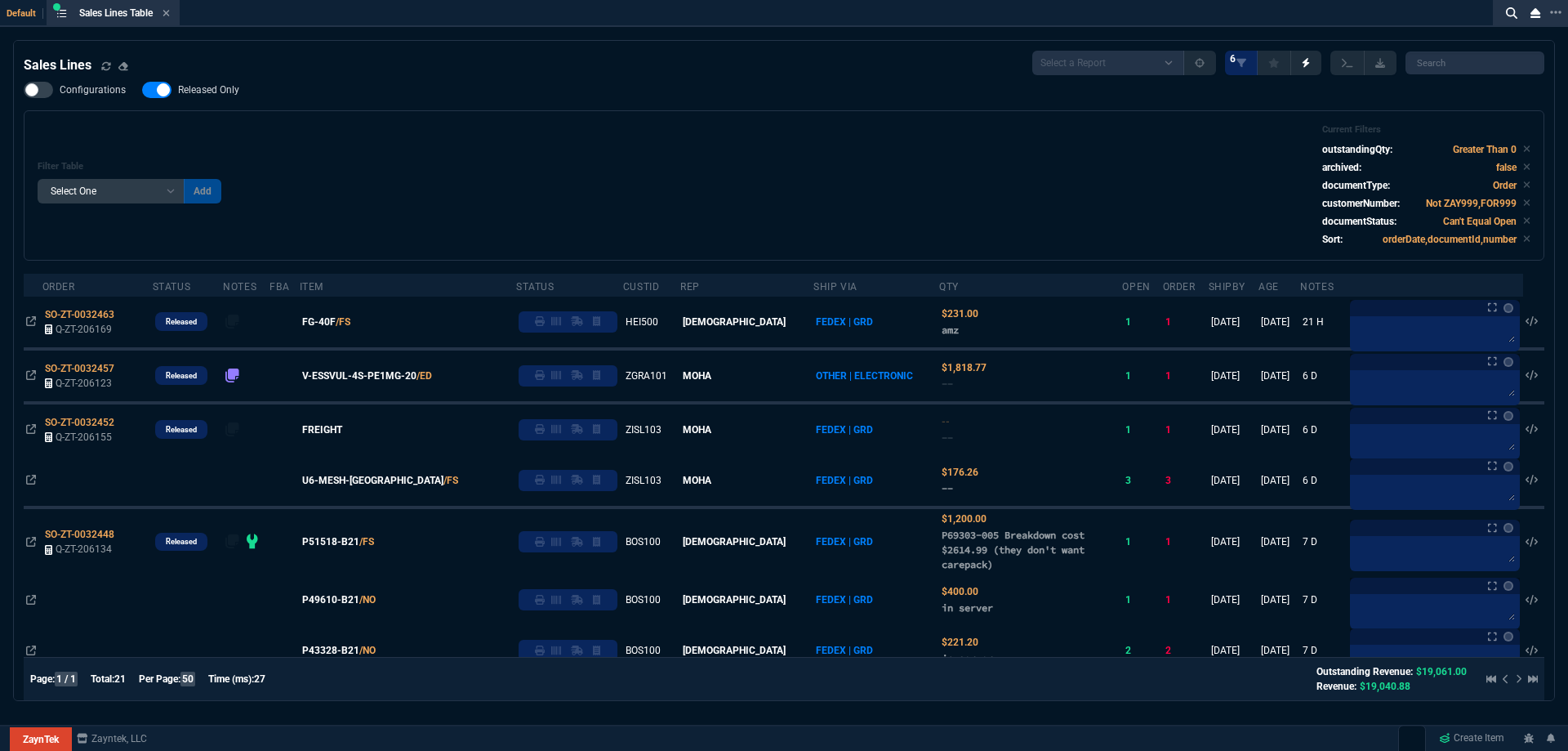
click at [222, 81] on div "Sales Lines Select a Report NEW QUERY SonicWall Sale AMZ (MTD) NEW QUERY INS100…" at bounding box center [784, 748] width 1521 height 1395
click at [225, 92] on span "Released Only" at bounding box center [209, 90] width 62 height 13
click at [142, 90] on input "Released Only" at bounding box center [141, 90] width 1 height 1
checkbox input "false"
click at [457, 153] on div "Filter Table Select One Add Filter () Age () ATS () Cond (itemVariantCode) Cust…" at bounding box center [784, 185] width 1493 height 122
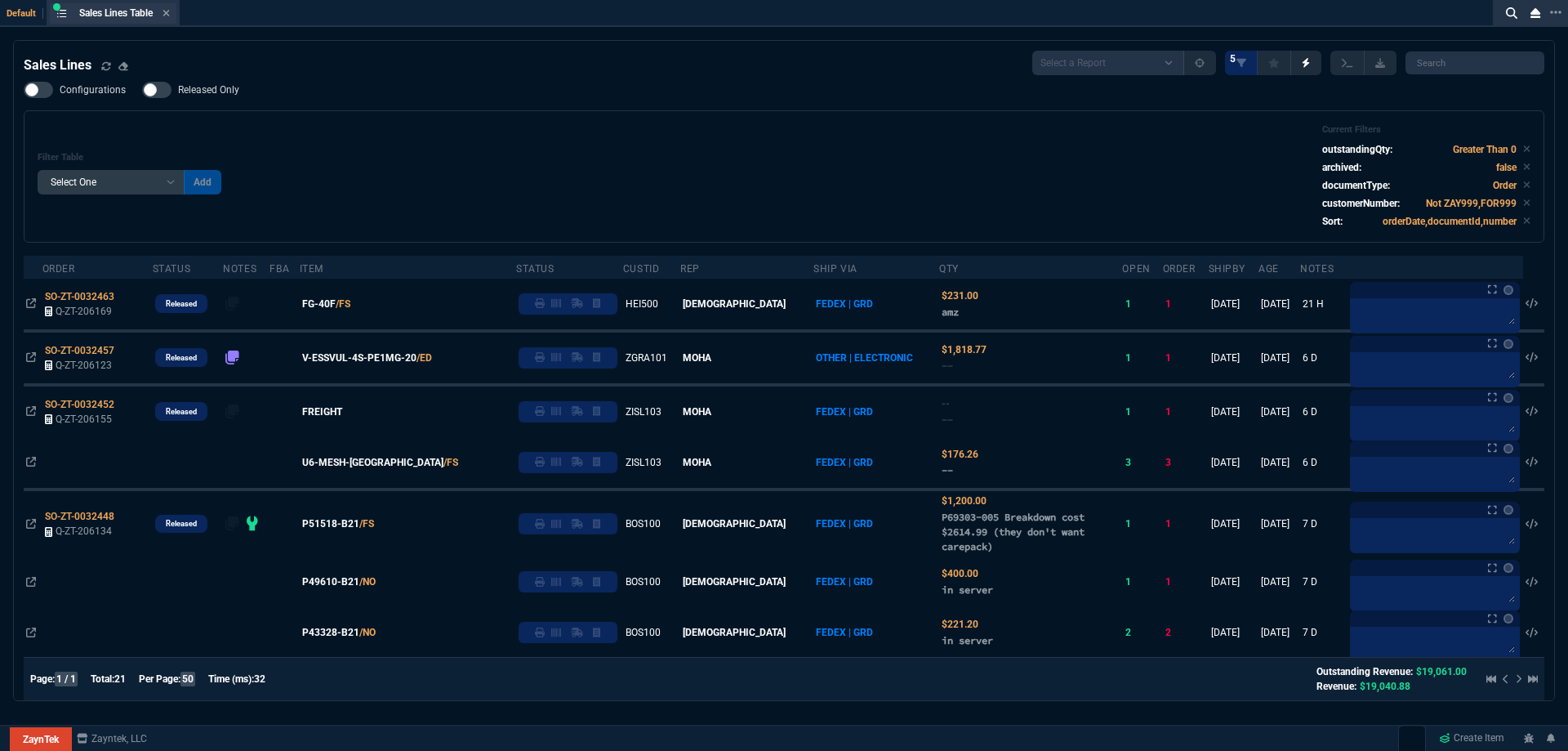
click at [164, 18] on div "Sales Lines Table Sales Line" at bounding box center [124, 14] width 90 height 14
click at [165, 16] on icon at bounding box center [165, 14] width 8 height 10
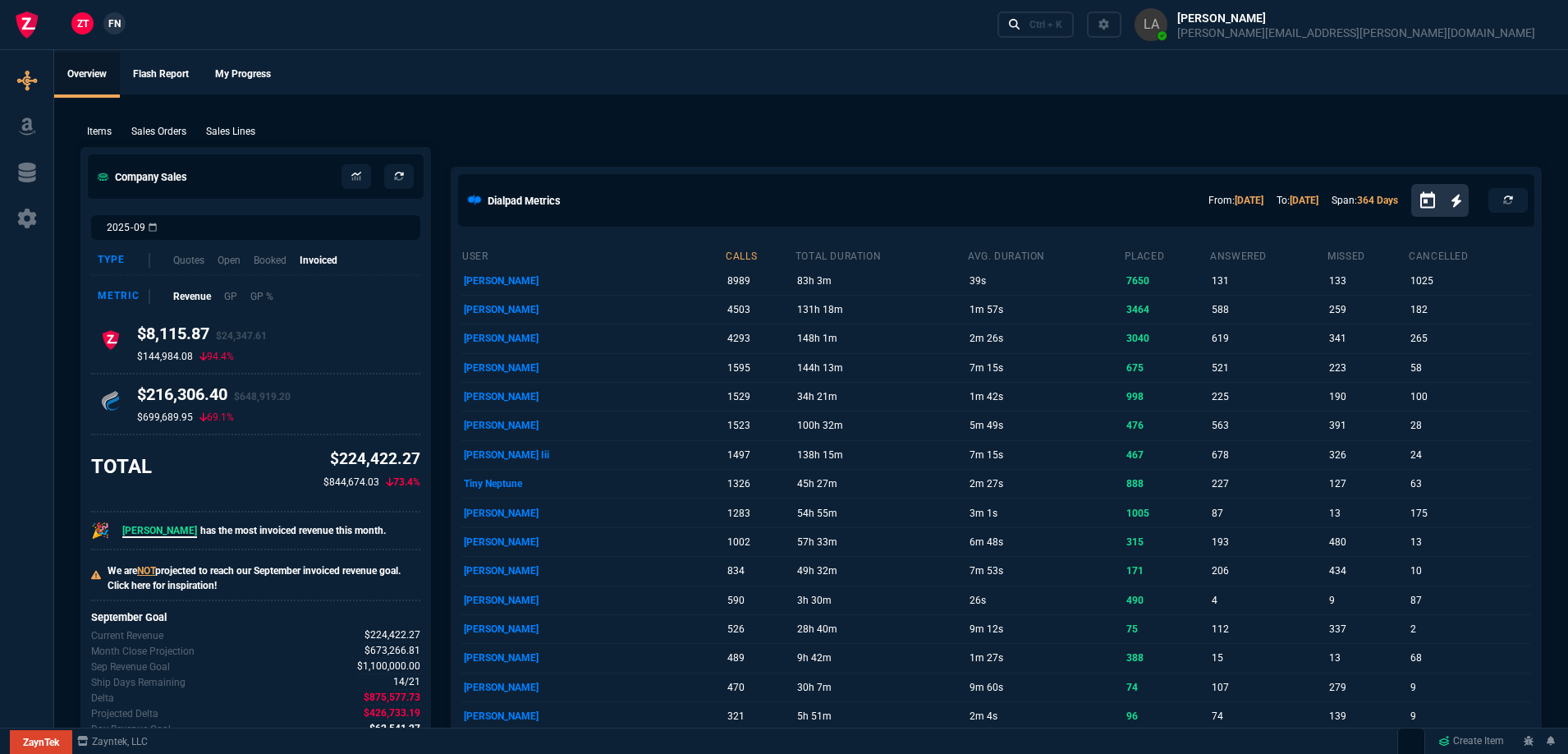
click at [120, 30] on span "FN" at bounding box center [115, 23] width 13 height 14
click at [251, 138] on p "Sales Lines" at bounding box center [231, 131] width 49 height 14
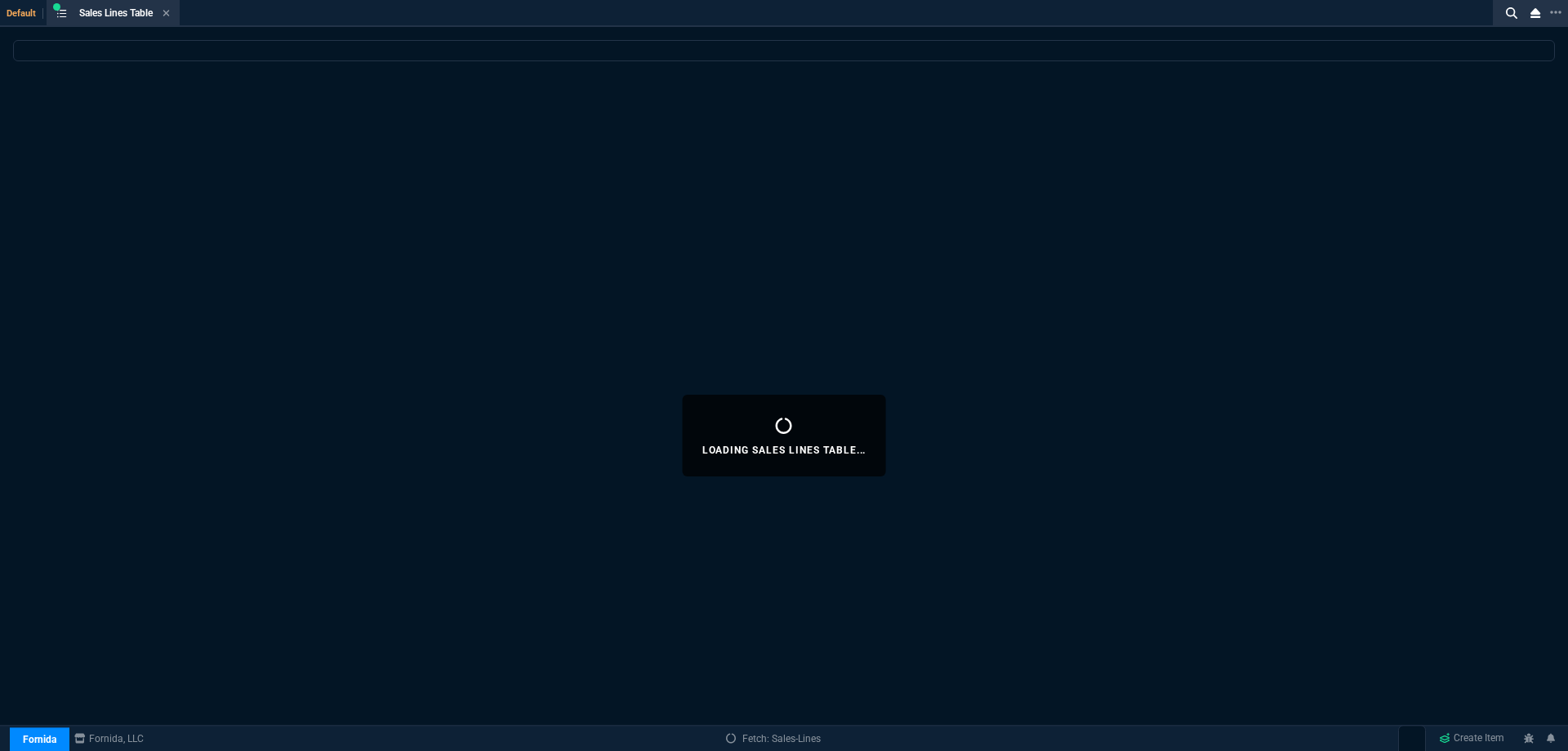
select select
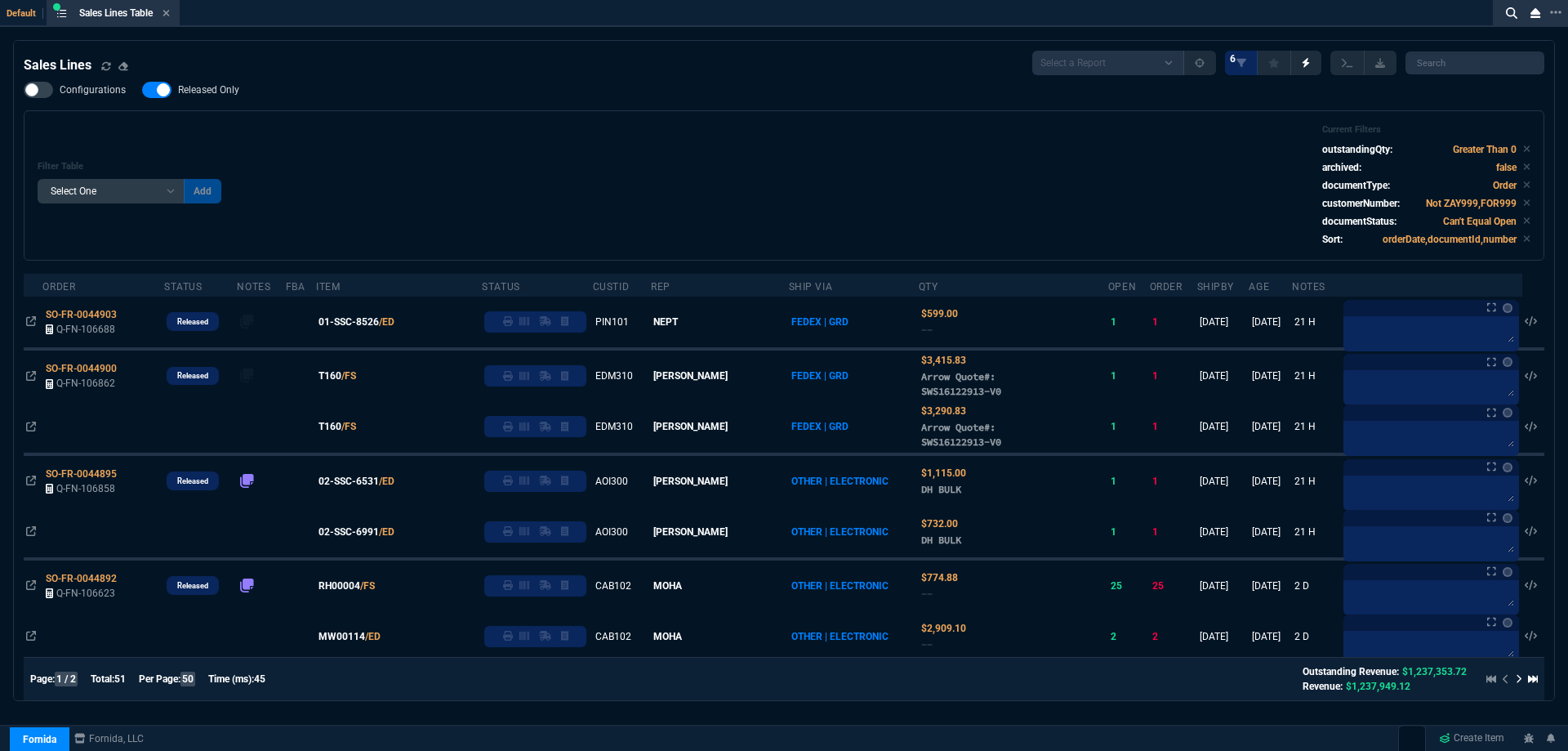
click at [217, 87] on span "Released Only" at bounding box center [209, 90] width 62 height 13
click at [142, 90] on input "Released Only" at bounding box center [141, 90] width 1 height 1
checkbox input "false"
click at [702, 192] on div "Filter Table Select One Add Filter () Age () ATS () Cond (itemVariantCode) Cust…" at bounding box center [784, 185] width 1493 height 122
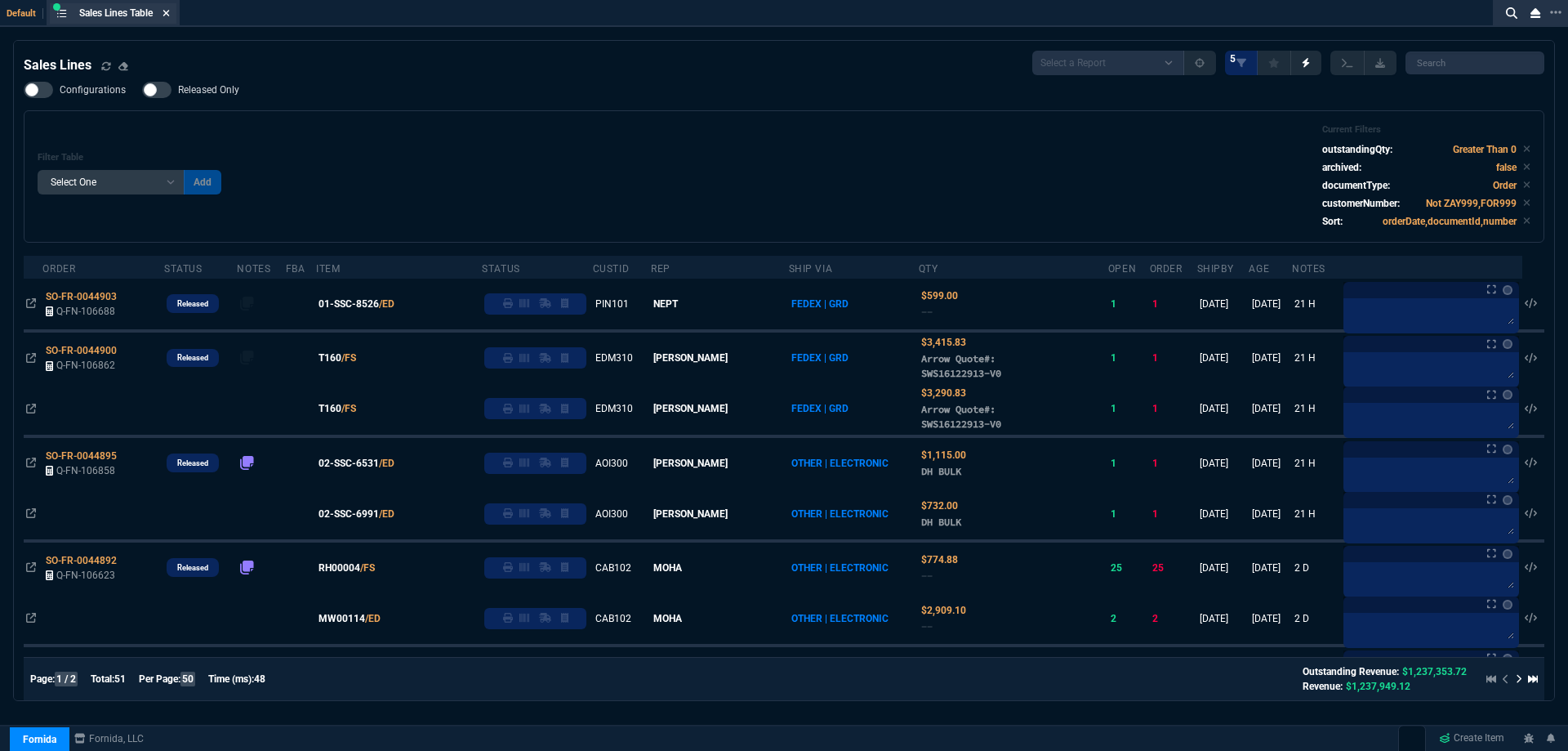
click at [165, 9] on icon at bounding box center [165, 14] width 8 height 10
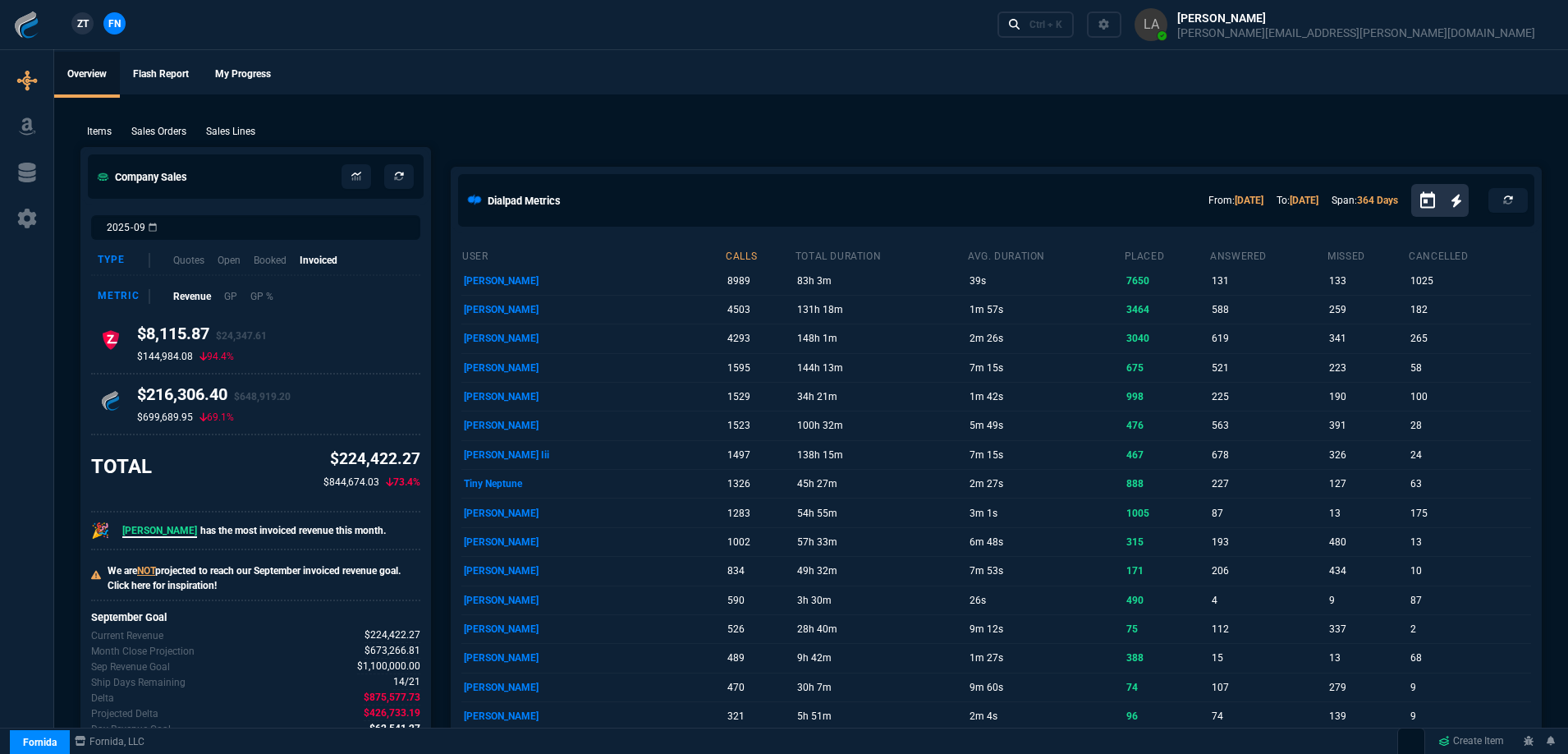
click at [86, 27] on span "ZT" at bounding box center [83, 23] width 12 height 14
click at [235, 133] on p "Sales Lines" at bounding box center [231, 131] width 49 height 14
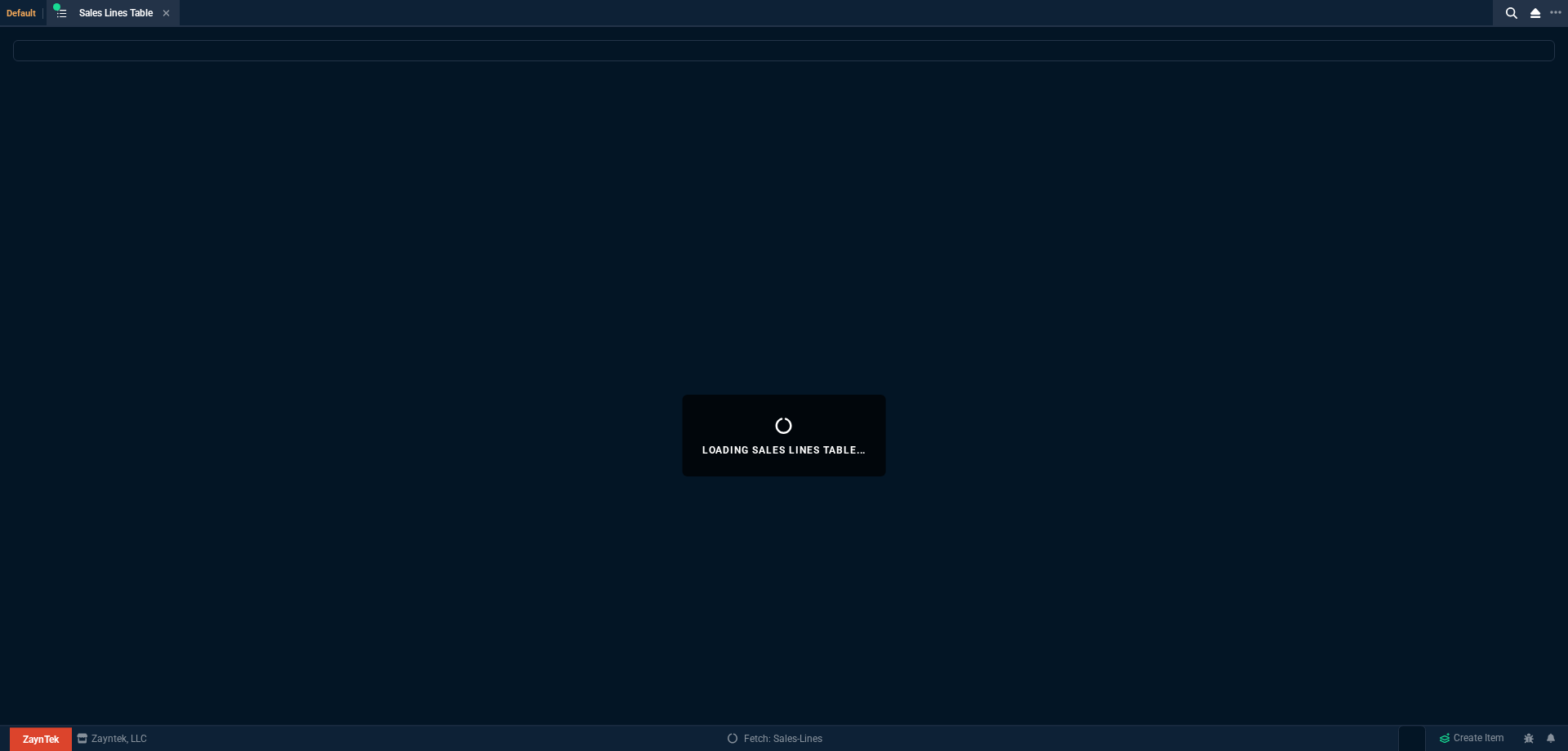
select select
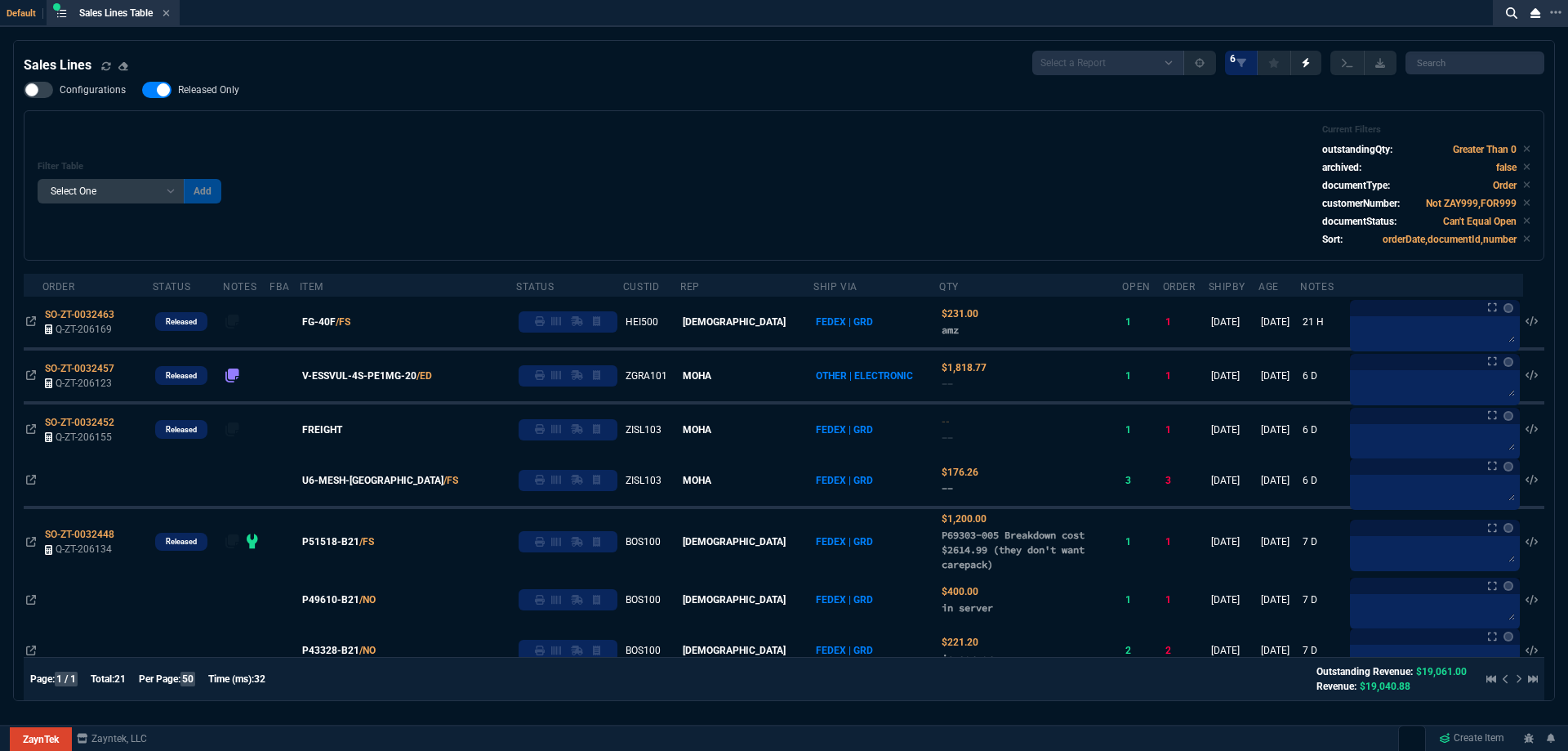
click at [212, 100] on nx-fornida-field-switch-one "Released Only" at bounding box center [198, 94] width 113 height 15
drag, startPoint x: 214, startPoint y: 93, endPoint x: 389, endPoint y: 136, distance: 180.2
click at [215, 93] on span "Released Only" at bounding box center [209, 90] width 62 height 13
click at [142, 90] on input "Released Only" at bounding box center [141, 90] width 1 height 1
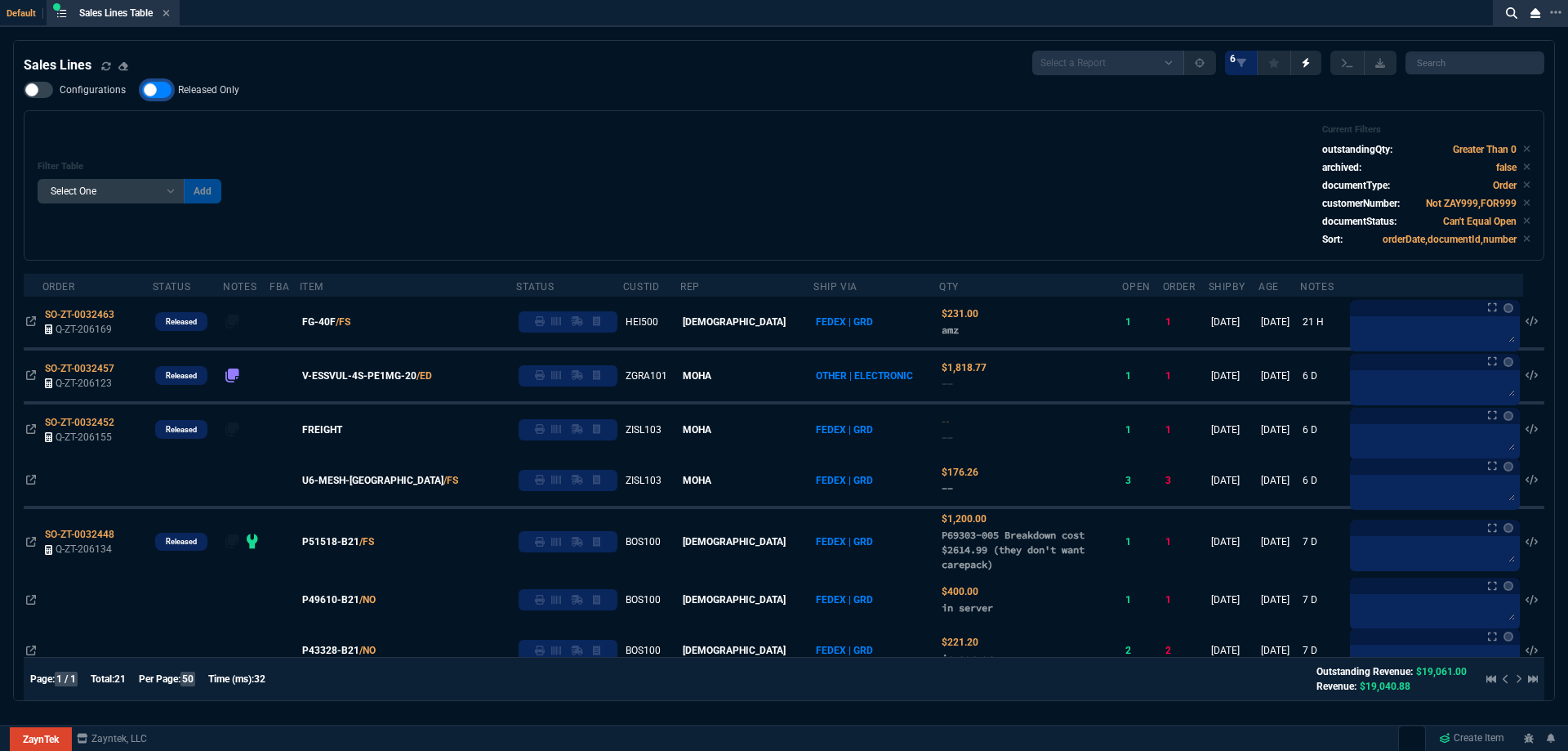
checkbox input "false"
click at [389, 136] on div "Filter Table Select One Add Filter () Age () ATS () Cond (itemVariantCode) Cust…" at bounding box center [784, 185] width 1493 height 122
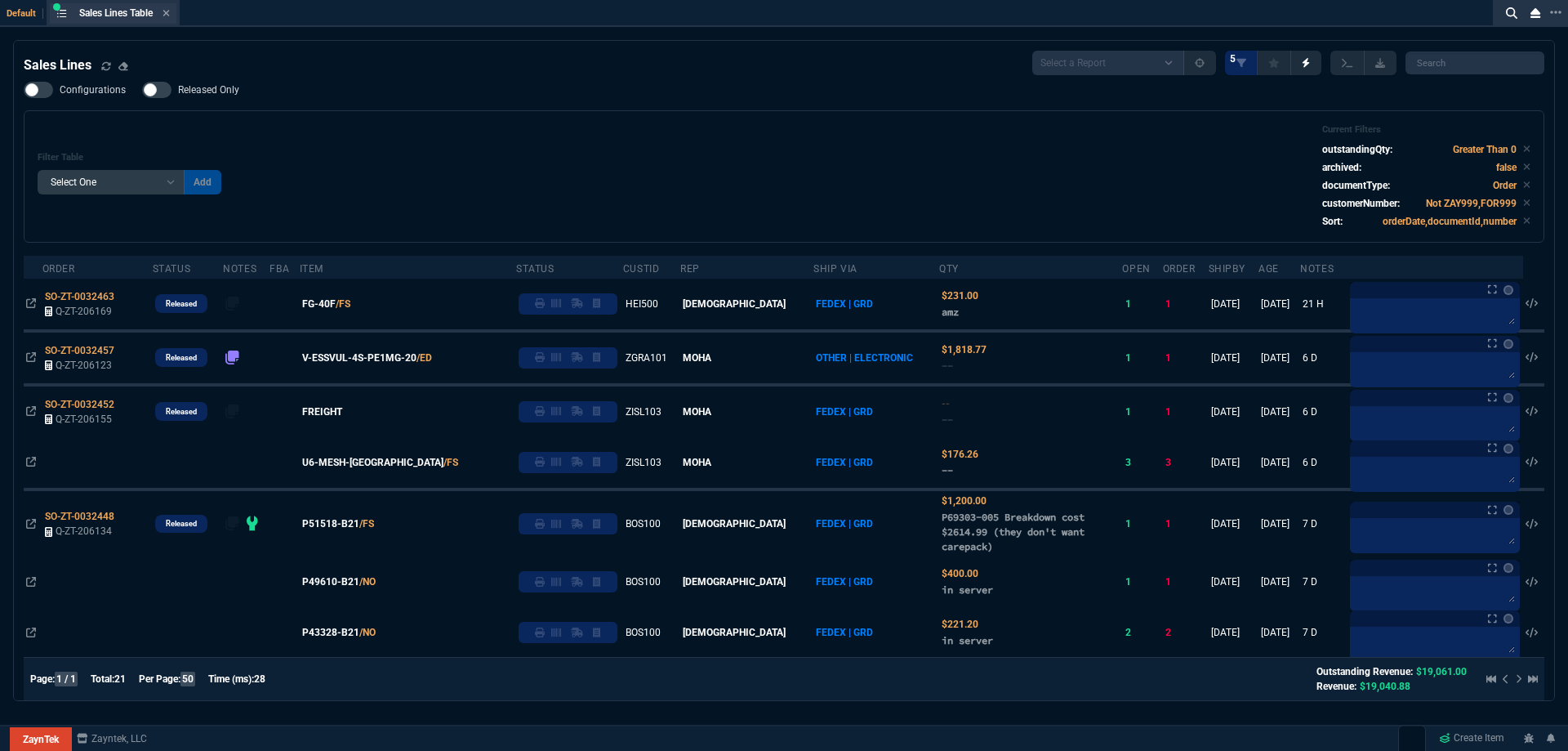
click at [173, 14] on div "Sales Lines Table Sales Line" at bounding box center [113, 14] width 127 height 20
click at [170, 14] on icon at bounding box center [165, 14] width 8 height 10
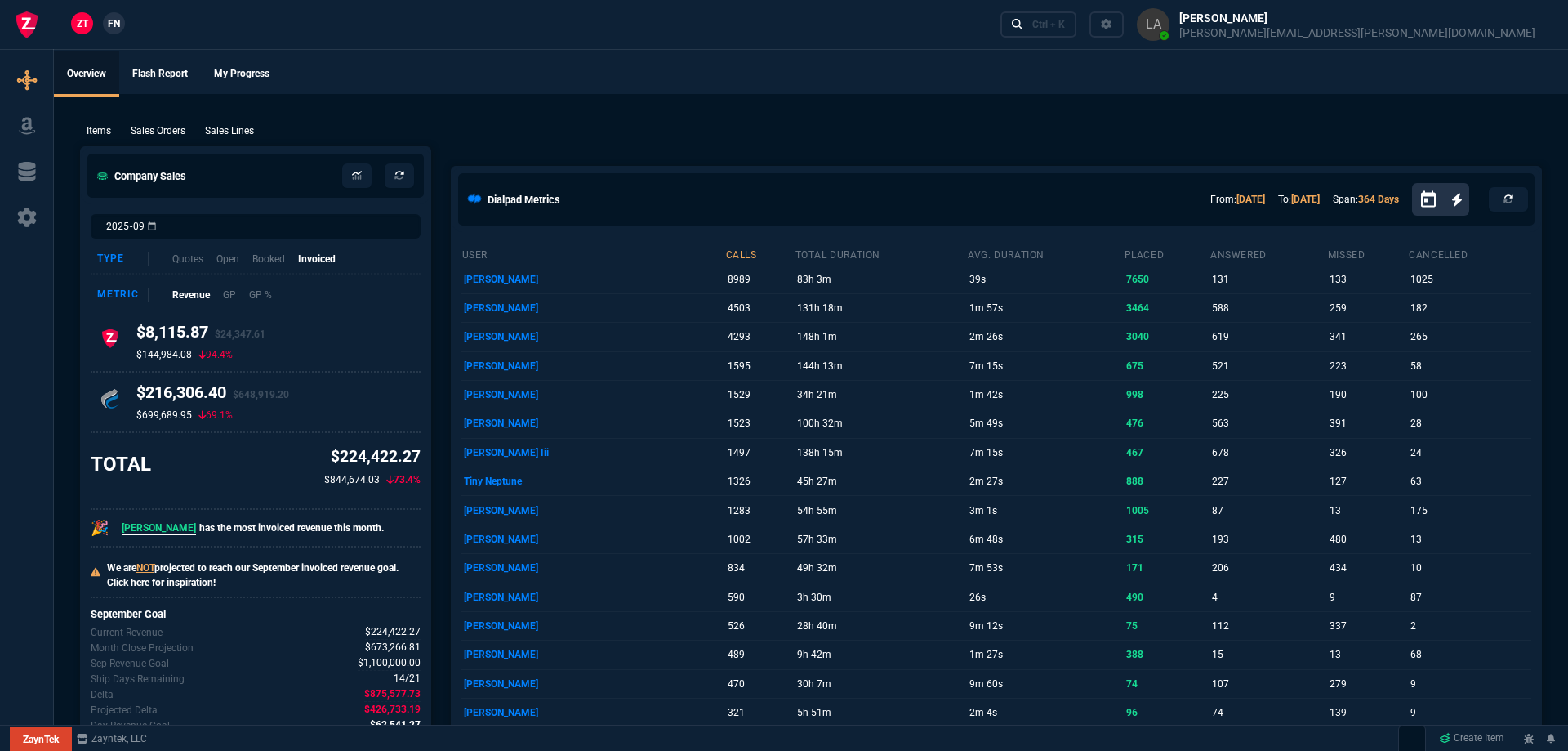
click at [172, 14] on div "ZT FN Ctrl + K" at bounding box center [784, 24] width 1568 height 49
click at [120, 28] on span "FN" at bounding box center [114, 23] width 13 height 14
click at [219, 120] on div "Items Sales Orders Sales Lines Add Link" at bounding box center [806, 129] width 1453 height 19
click at [236, 135] on p "Sales Lines" at bounding box center [230, 130] width 49 height 14
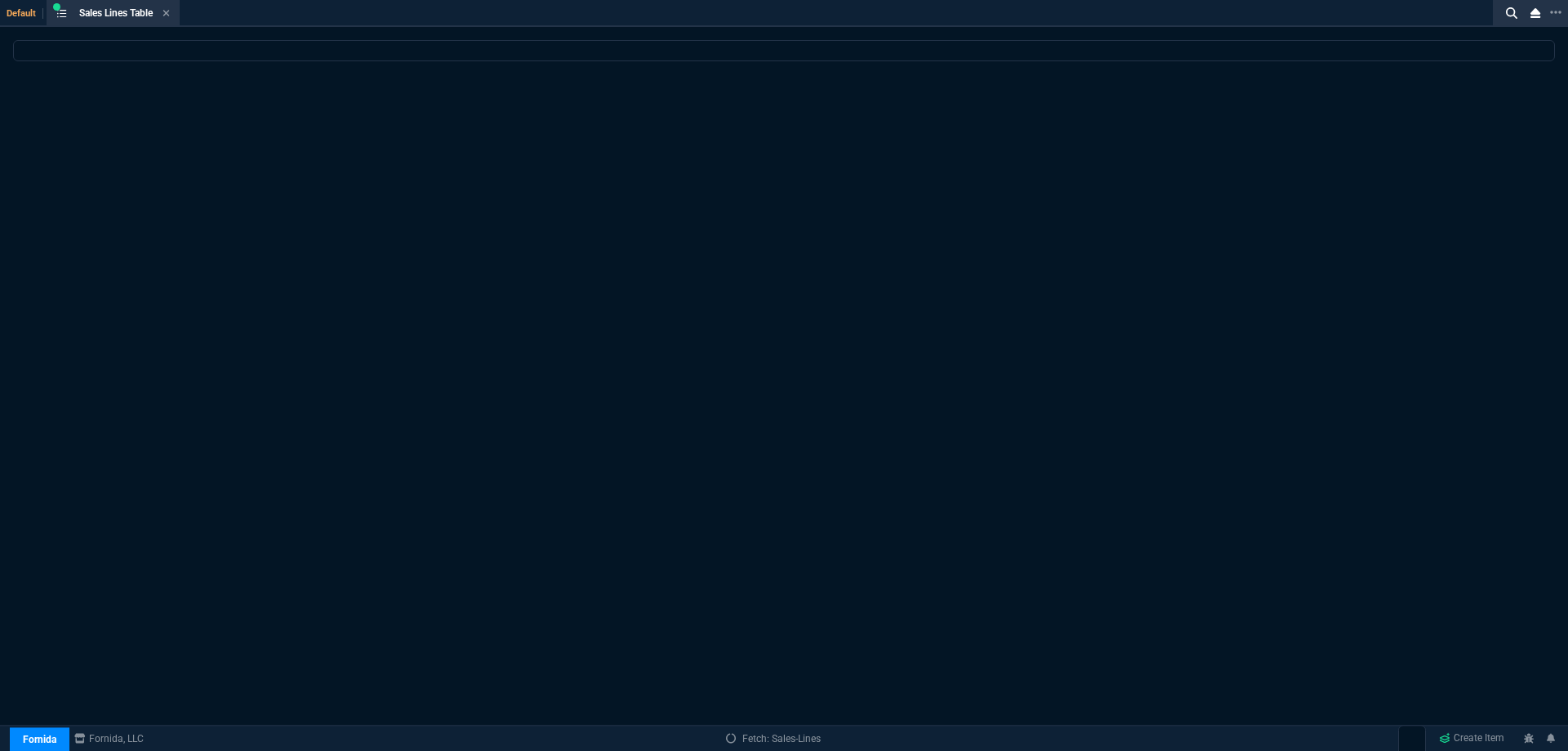
select select
